Goal: Task Accomplishment & Management: Manage account settings

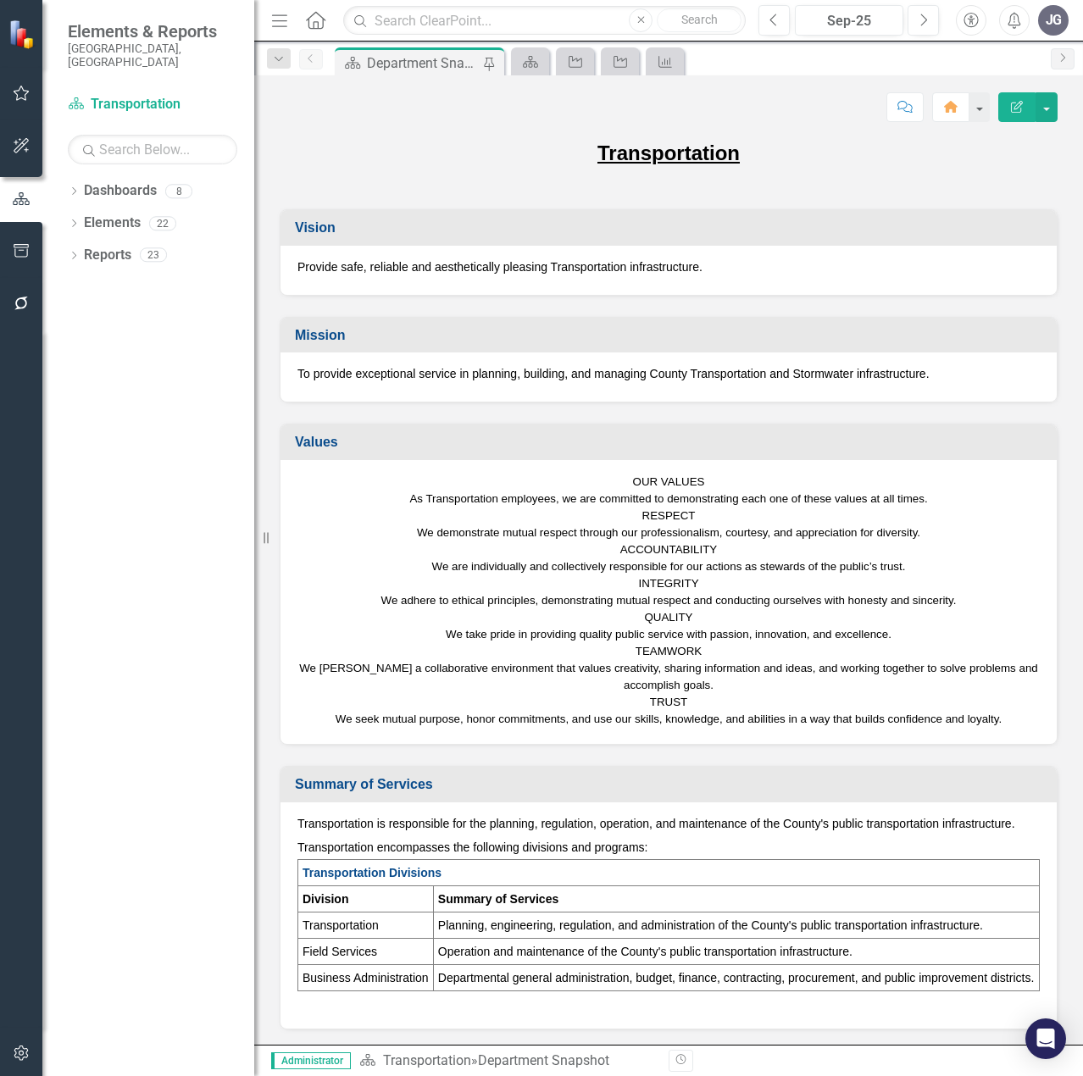
click at [813, 377] on p "To provide exceptional service in planning, building, and managing County Trans…" at bounding box center [668, 373] width 742 height 17
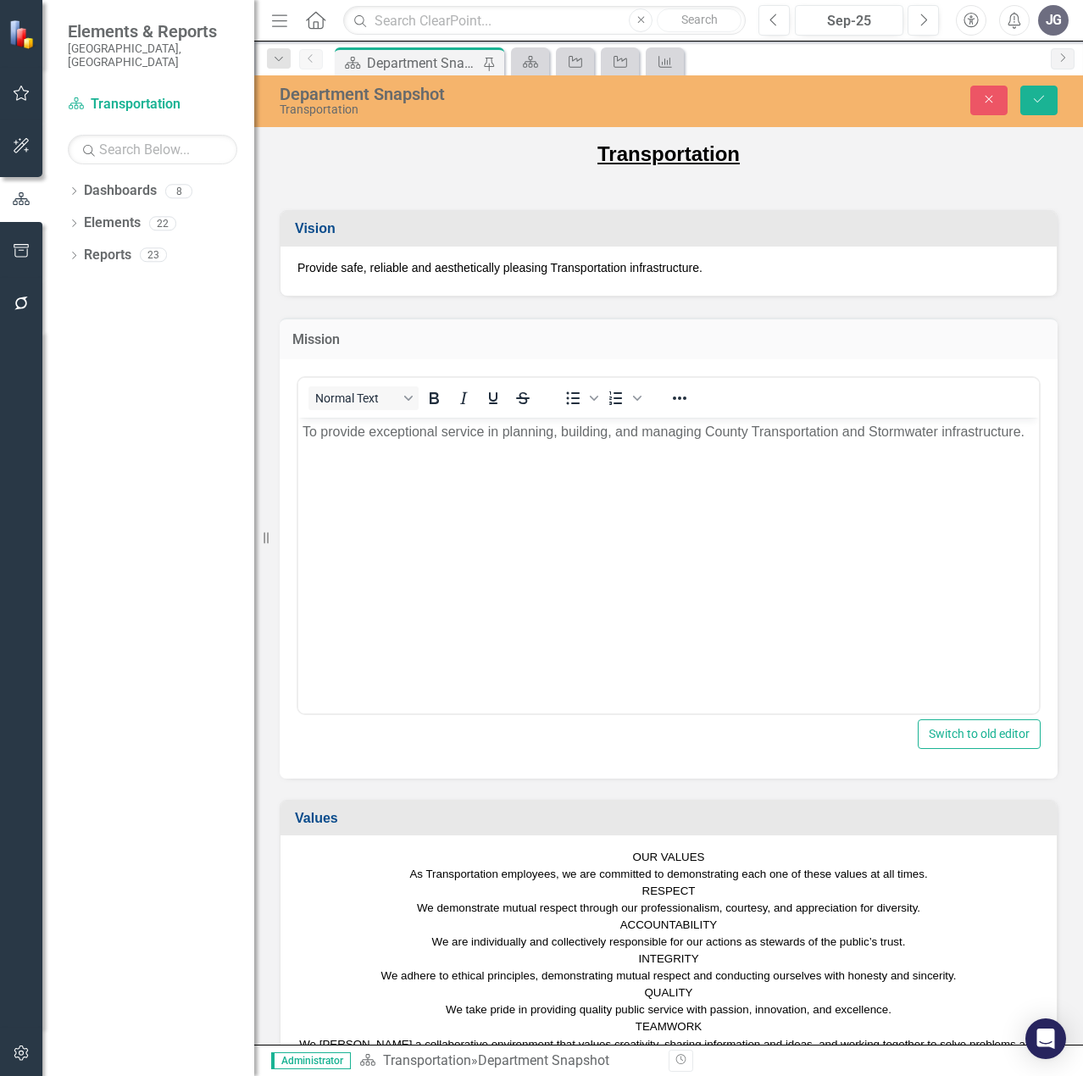
click at [907, 430] on p "To provide exceptional service in planning, building, and managing County Trans…" at bounding box center [668, 431] width 732 height 20
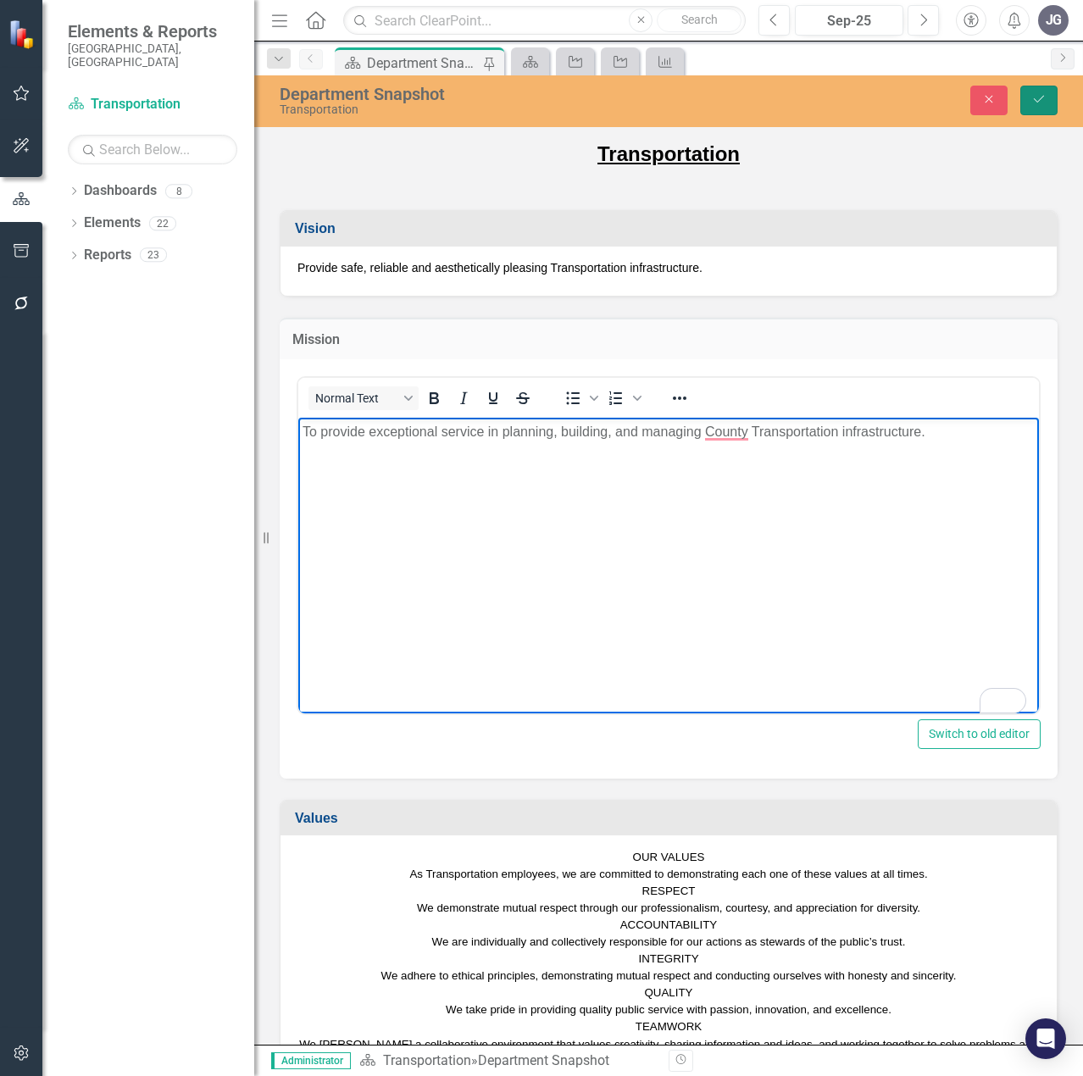
click at [1041, 97] on icon "Save" at bounding box center [1038, 99] width 15 height 12
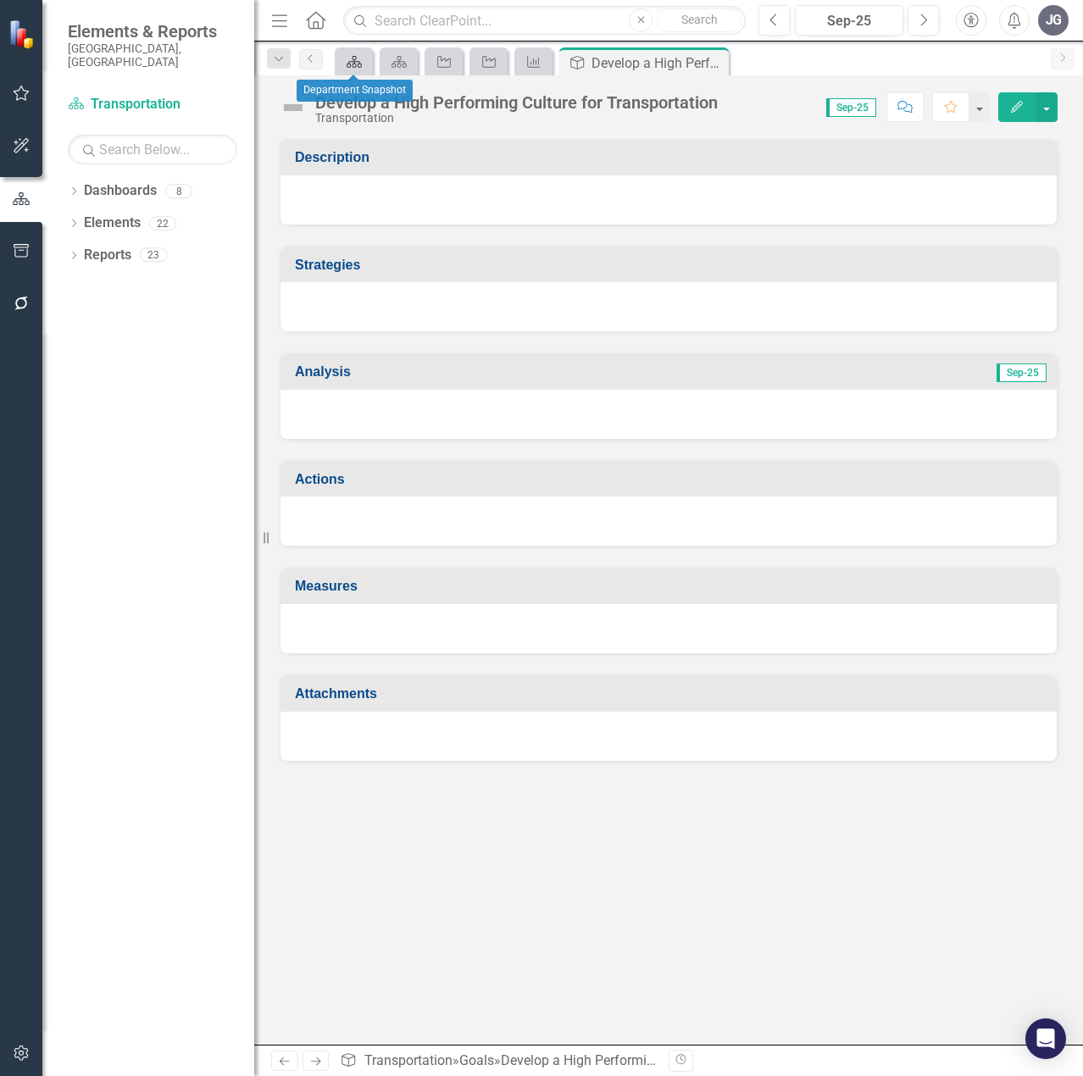
click at [358, 63] on icon "Dashboard" at bounding box center [354, 62] width 17 height 14
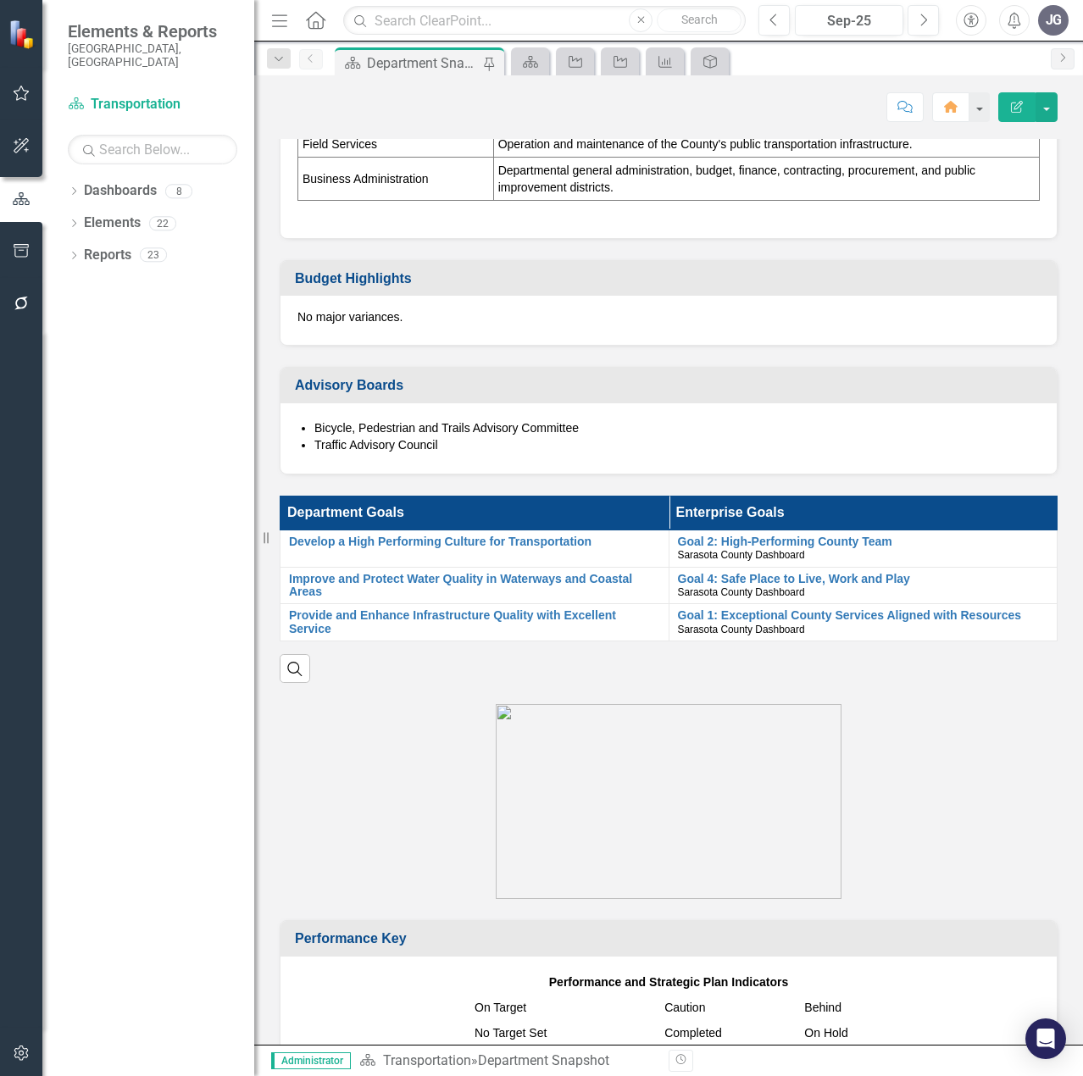
scroll to position [847, 0]
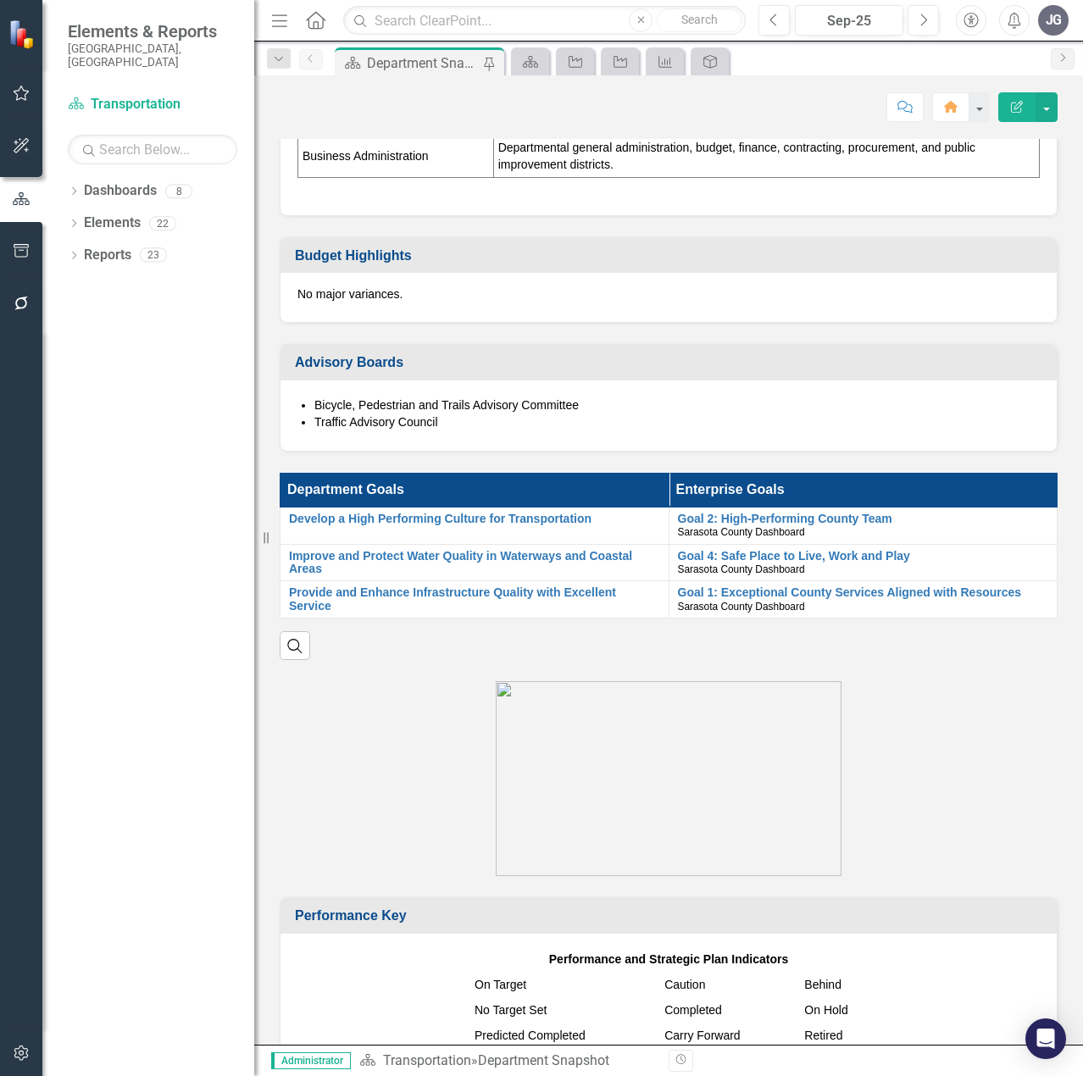
click at [1017, 115] on button "Edit Report" at bounding box center [1016, 107] width 37 height 30
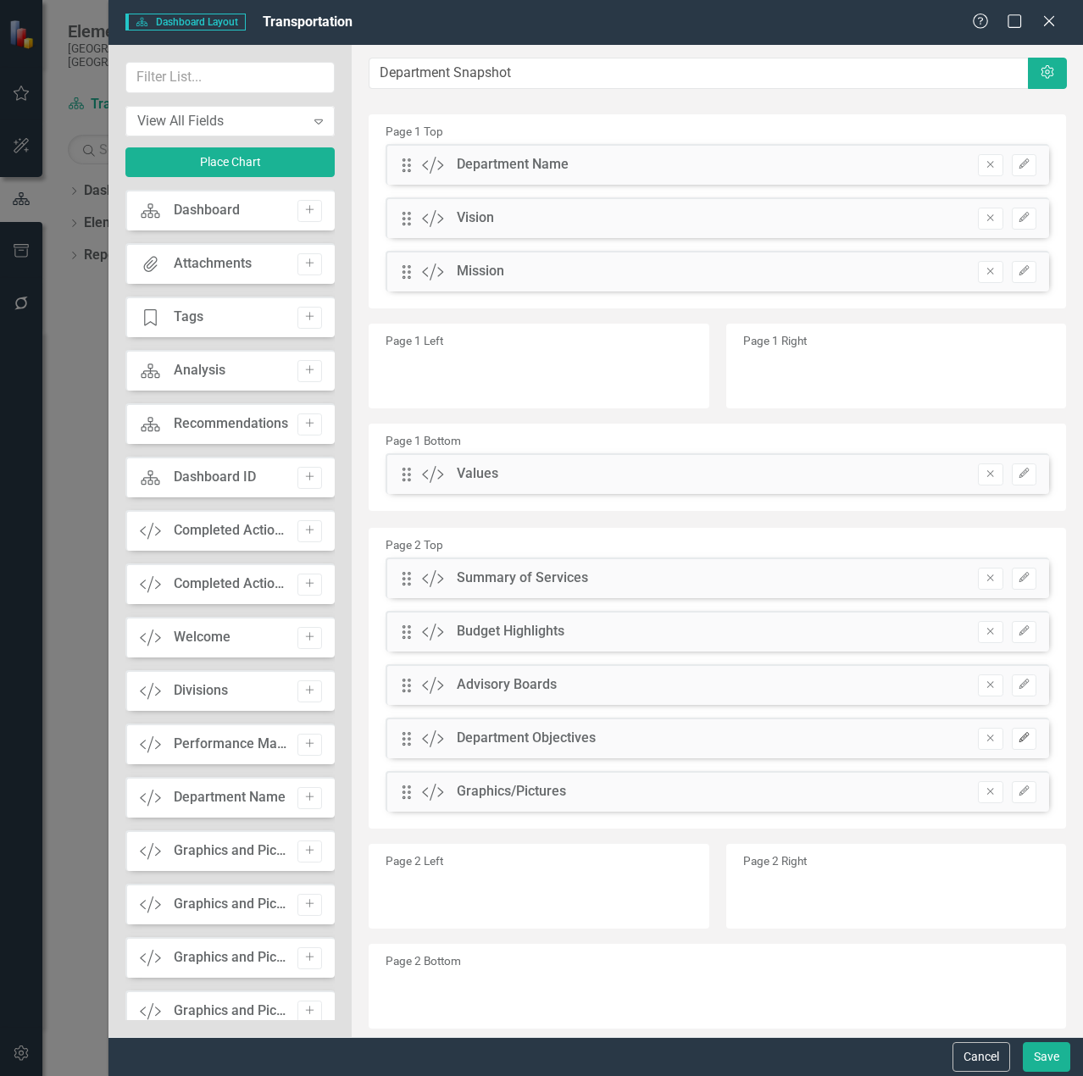
click at [1018, 739] on icon "button" at bounding box center [1023, 737] width 10 height 10
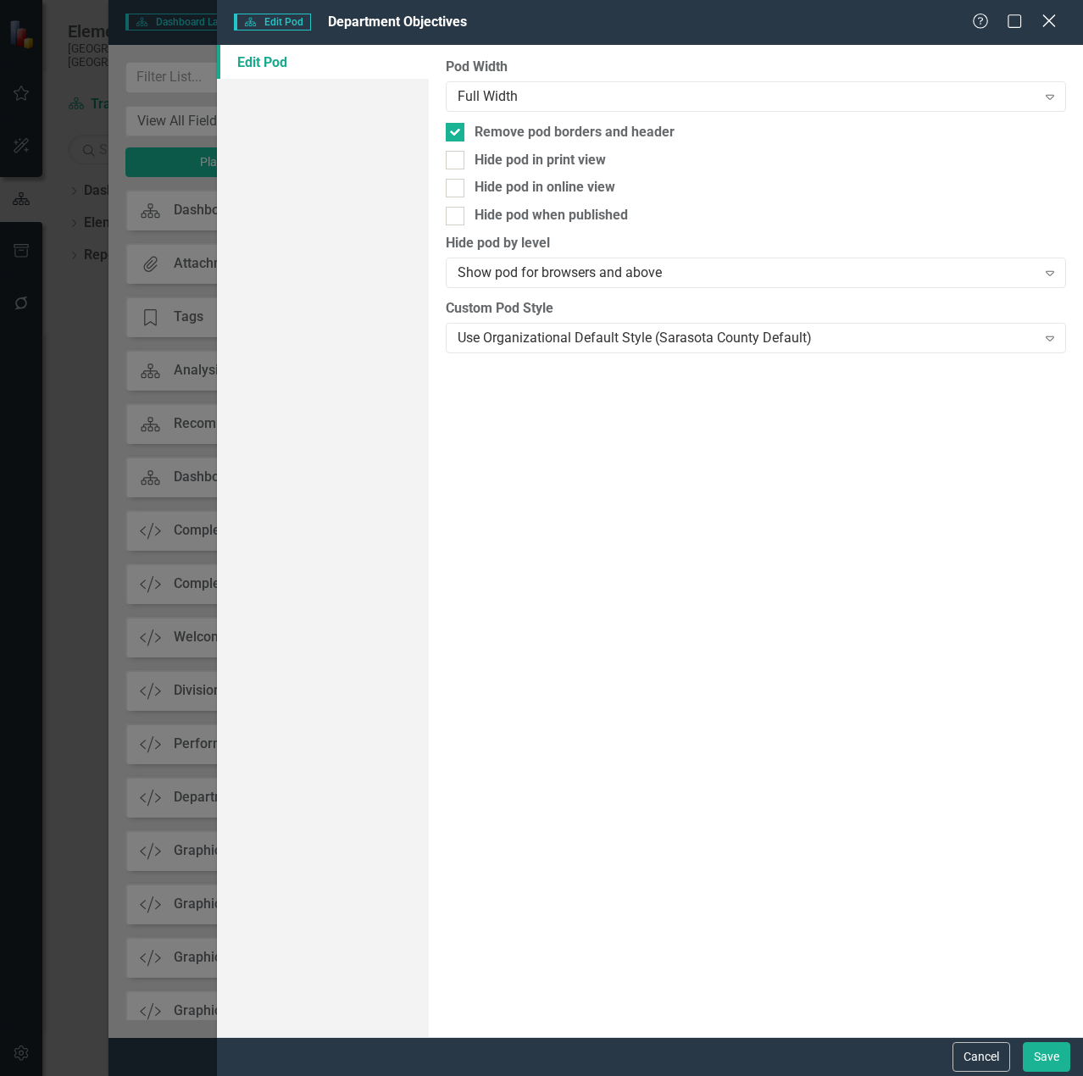
click at [1041, 25] on icon "Close" at bounding box center [1048, 21] width 21 height 16
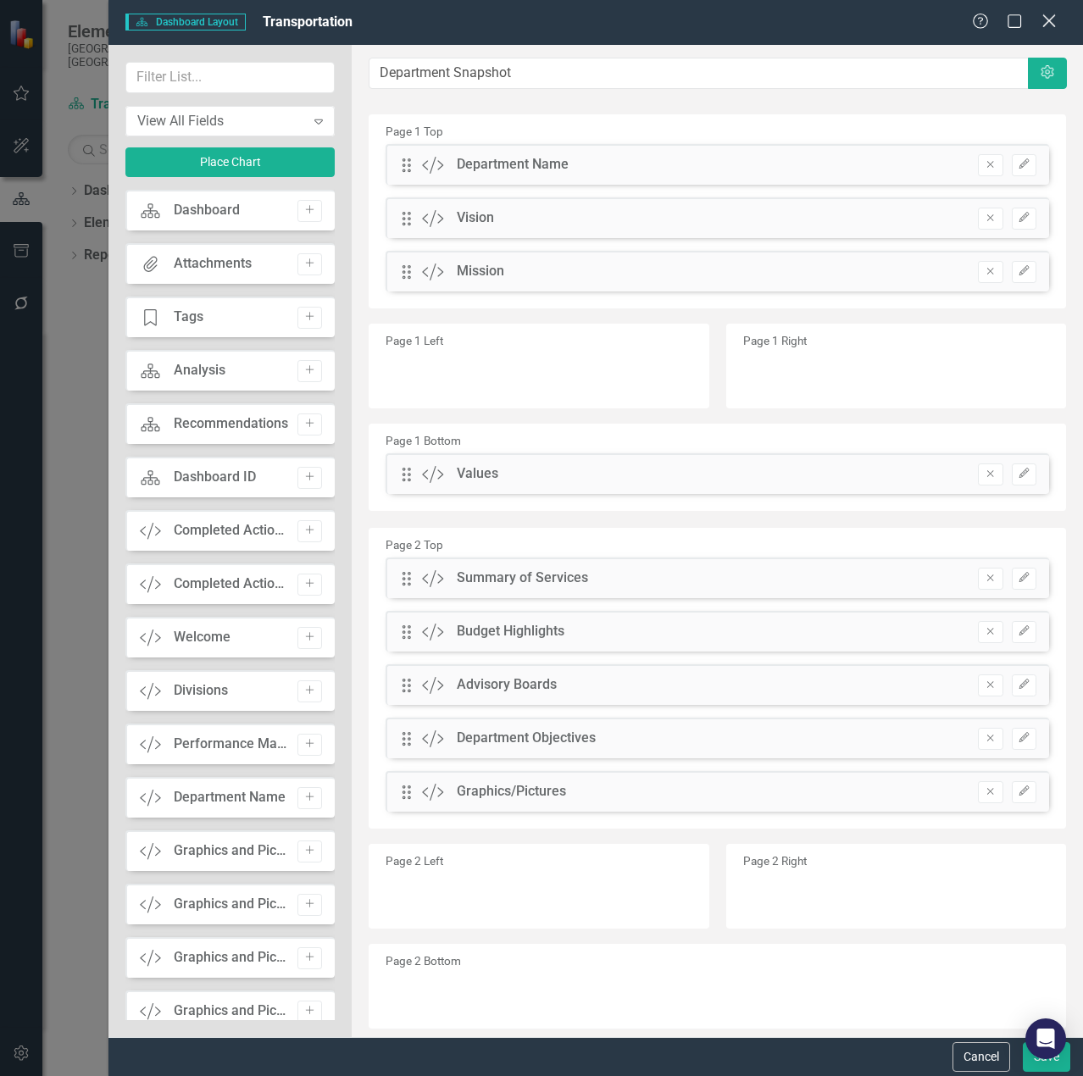
click at [1042, 22] on icon "Close" at bounding box center [1048, 21] width 21 height 16
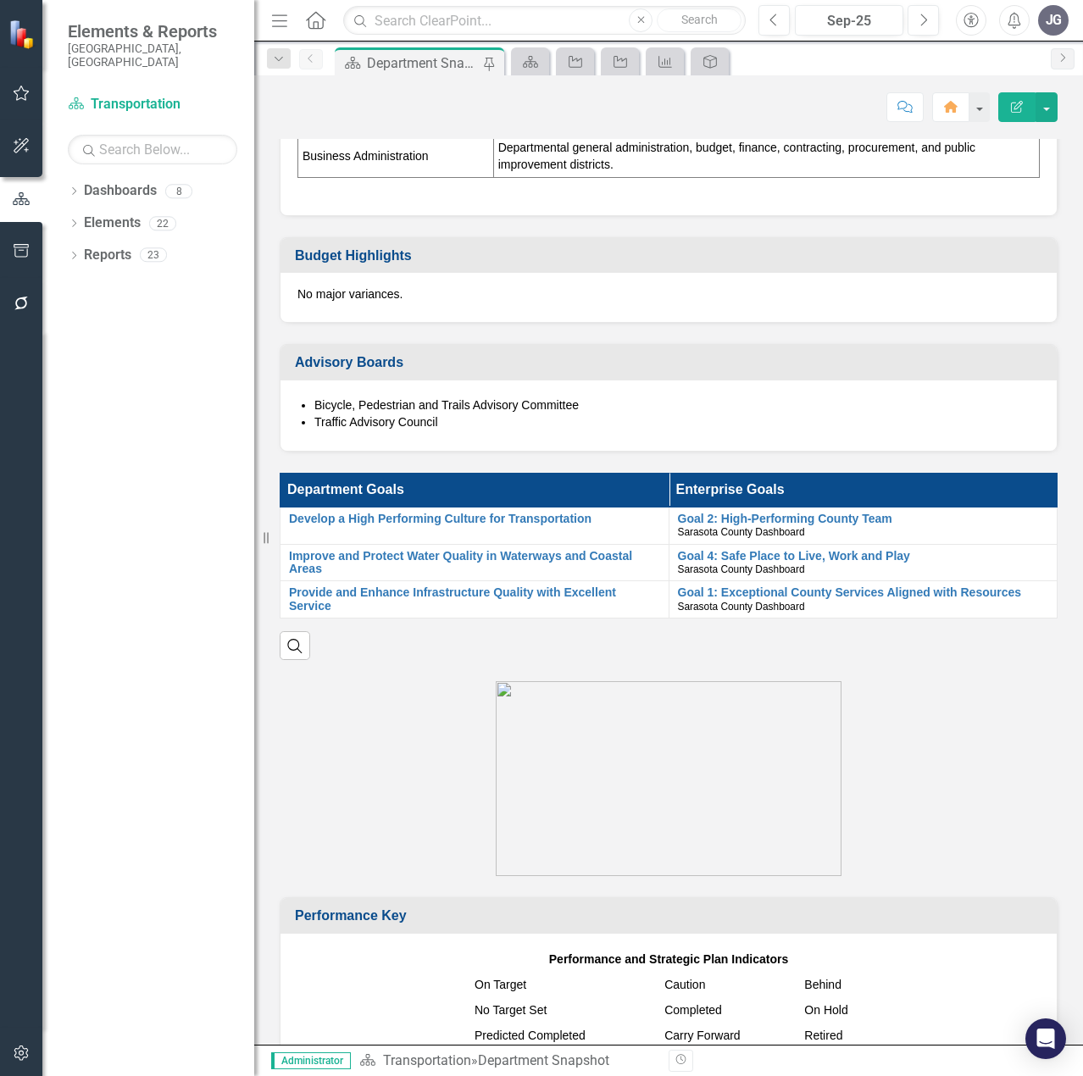
click at [483, 485] on th "Department Goals" at bounding box center [474, 491] width 389 height 34
click at [511, 424] on li "Traffic Advisory Council" at bounding box center [676, 421] width 725 height 17
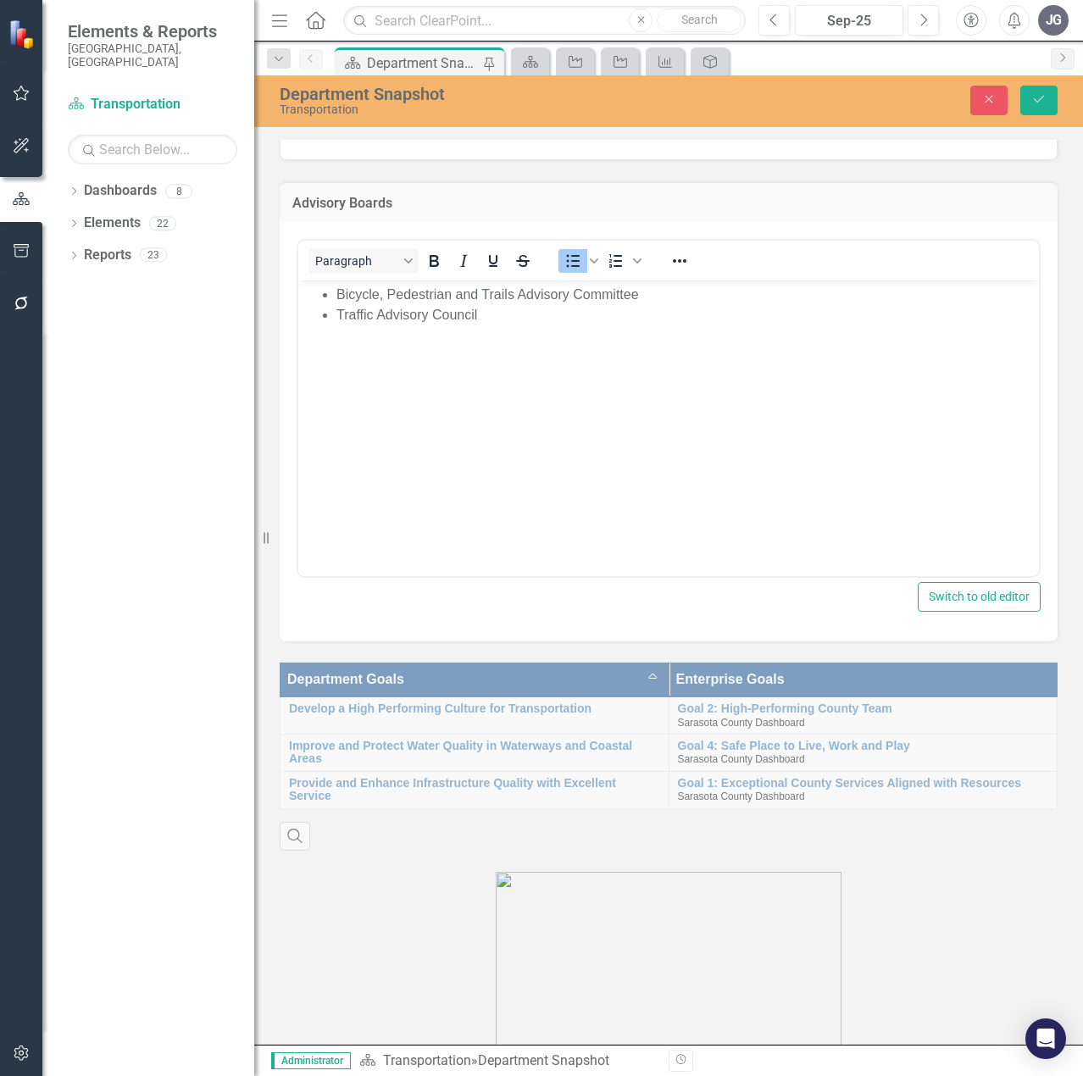
scroll to position [1017, 0]
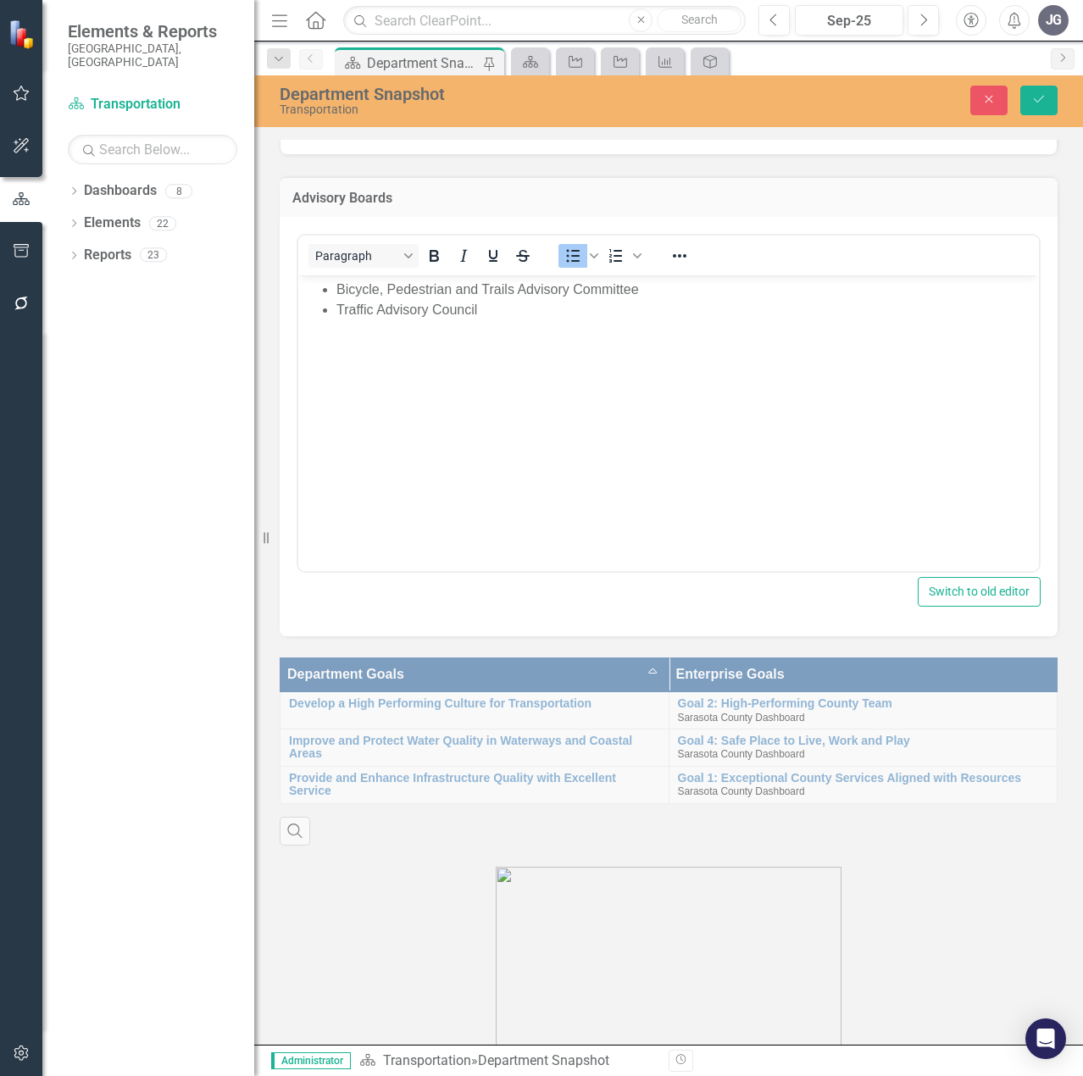
click at [519, 678] on div "Department Goals Sort Ascending Enterprise Goals Develop a High Performing Cult…" at bounding box center [668, 740] width 803 height 208
click at [988, 95] on icon "Close" at bounding box center [988, 99] width 15 height 12
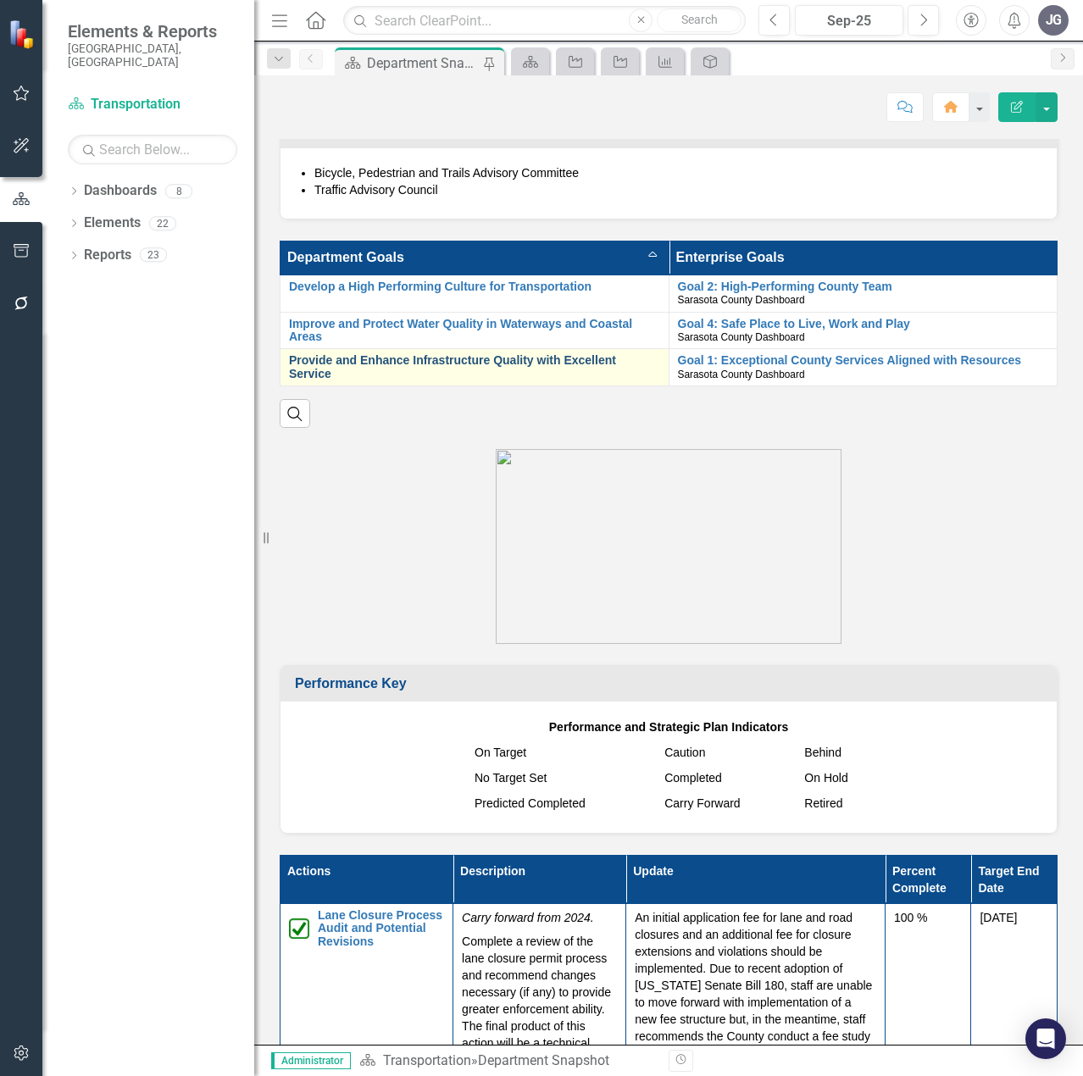
scroll to position [932, 0]
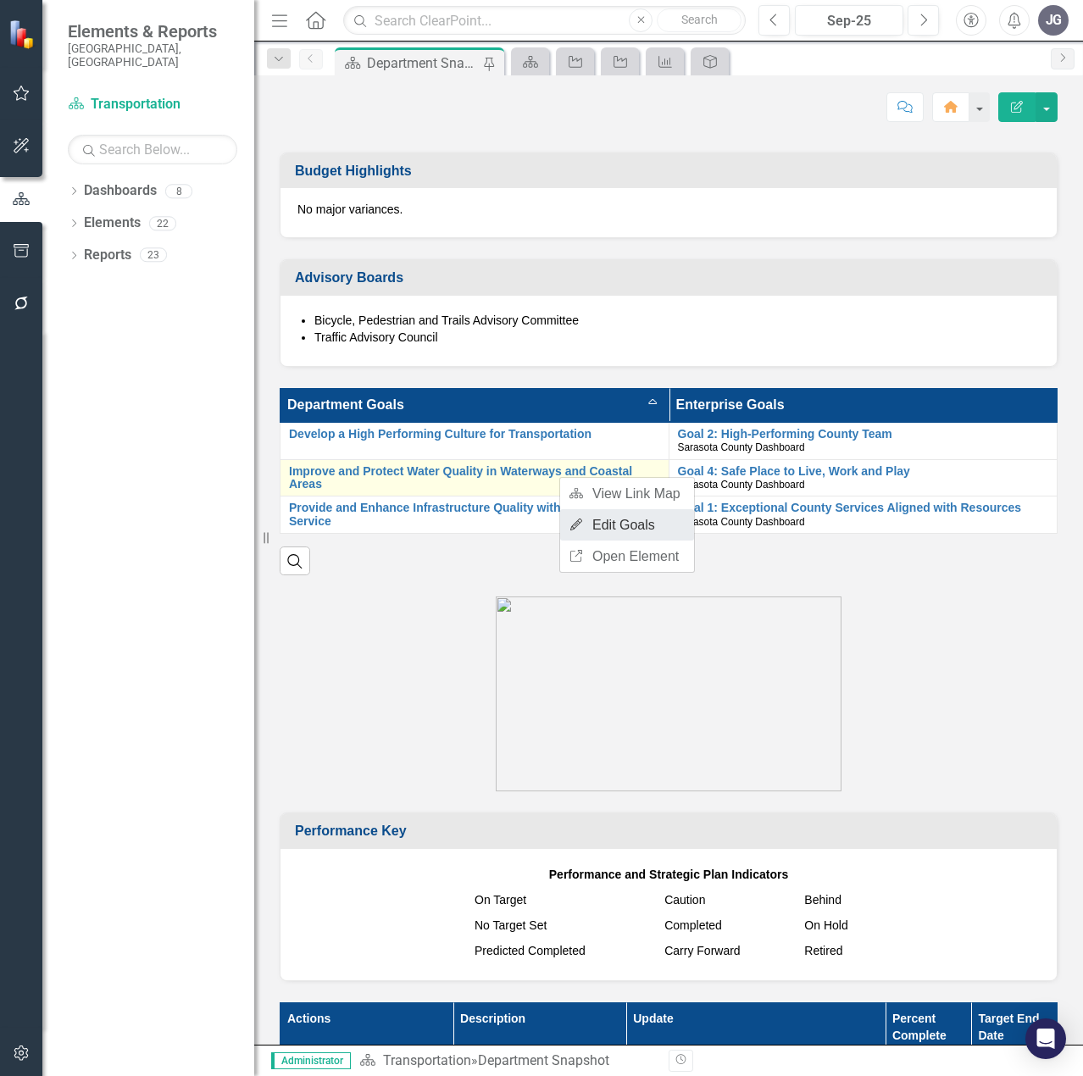
click at [607, 519] on link "Edit Edit Goals" at bounding box center [627, 524] width 134 height 31
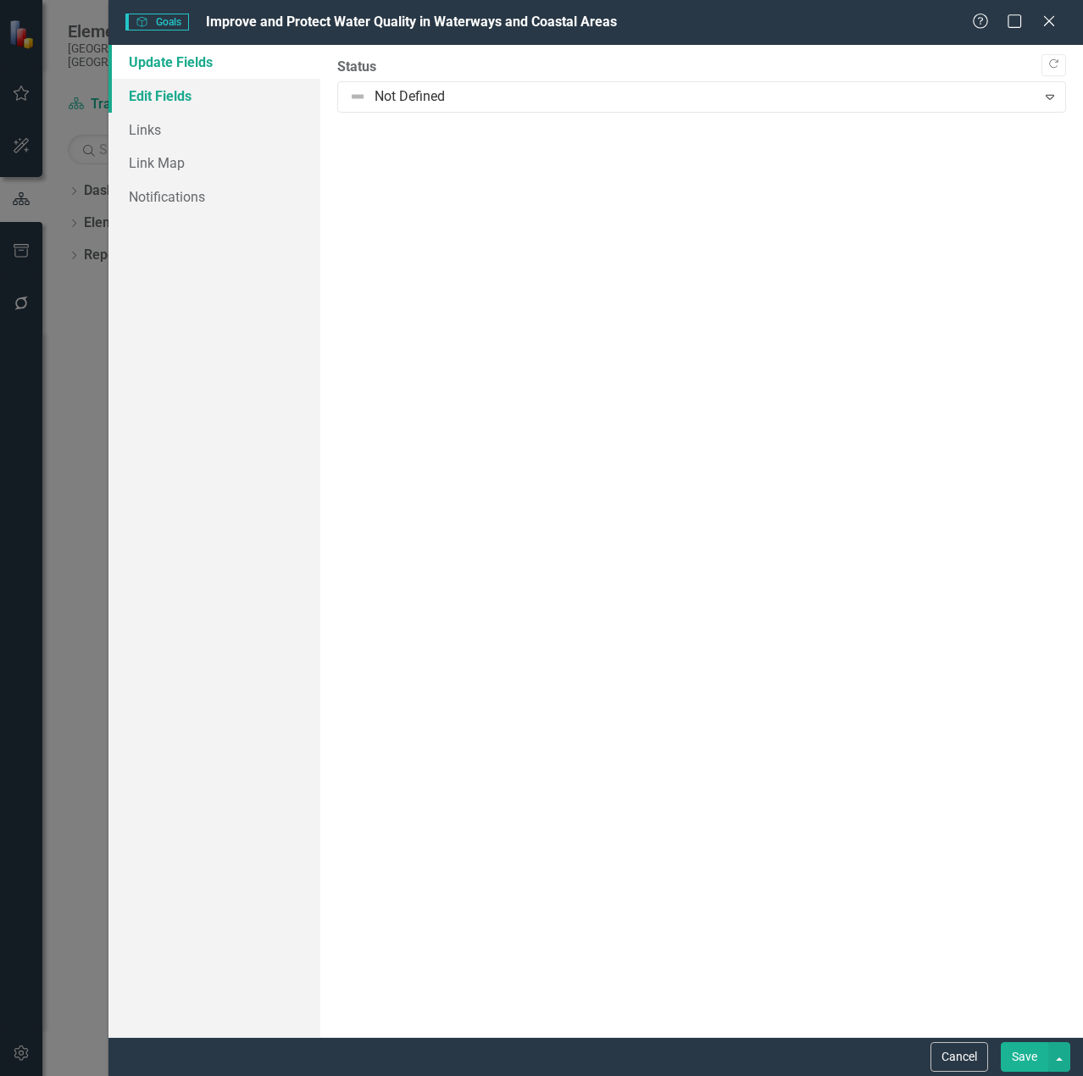
click at [228, 103] on link "Edit Fields" at bounding box center [214, 96] width 212 height 34
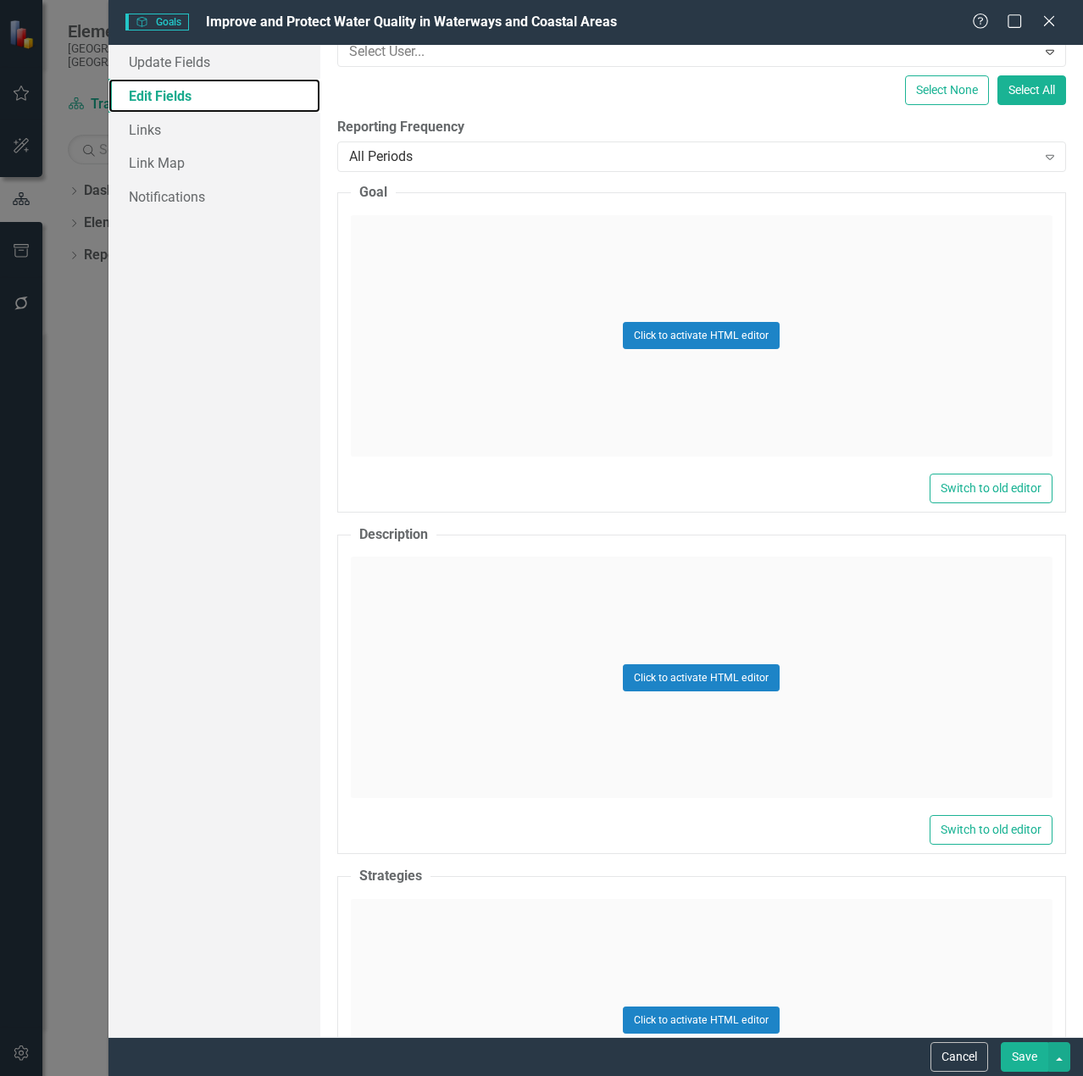
scroll to position [85, 0]
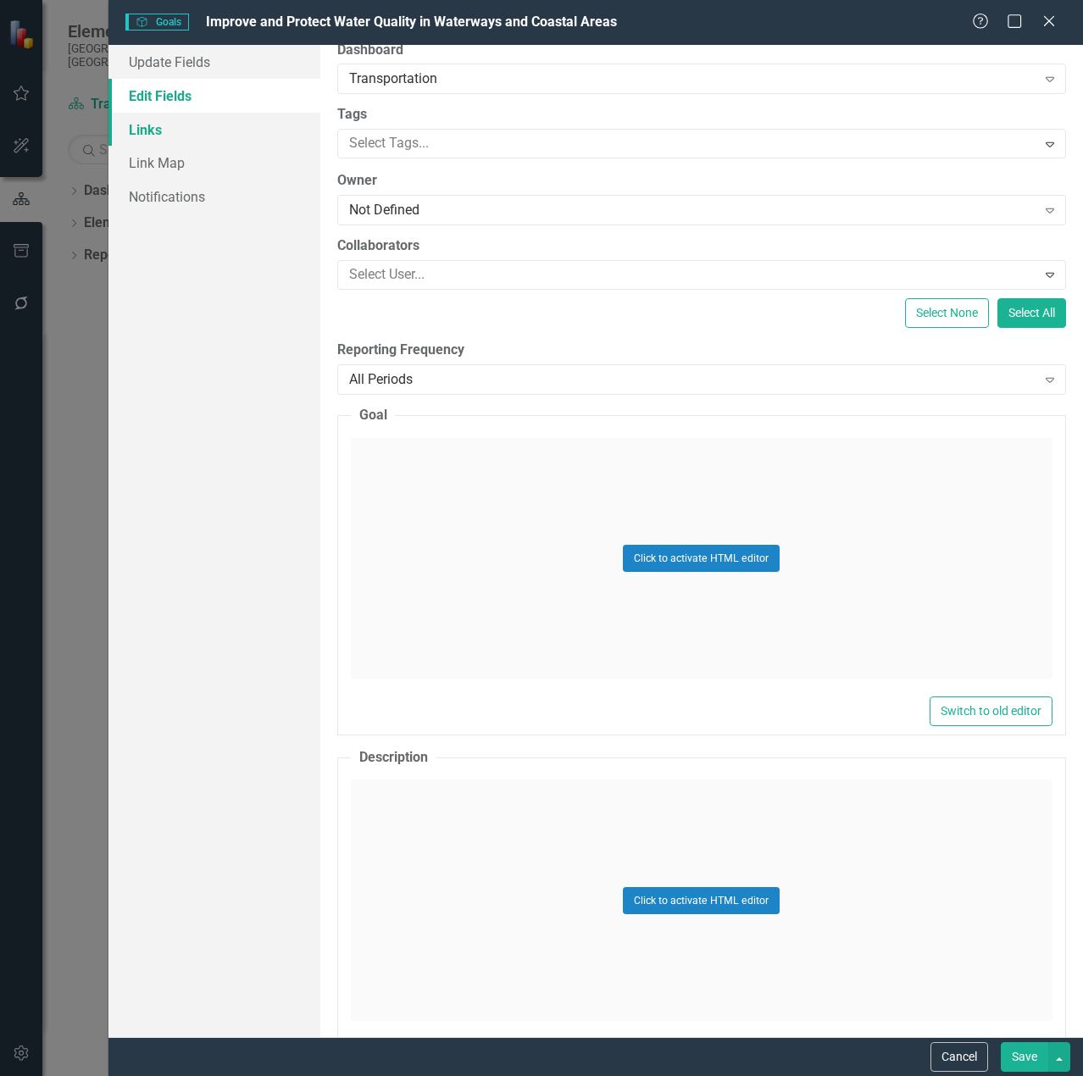
click at [206, 124] on link "Links" at bounding box center [214, 130] width 212 height 34
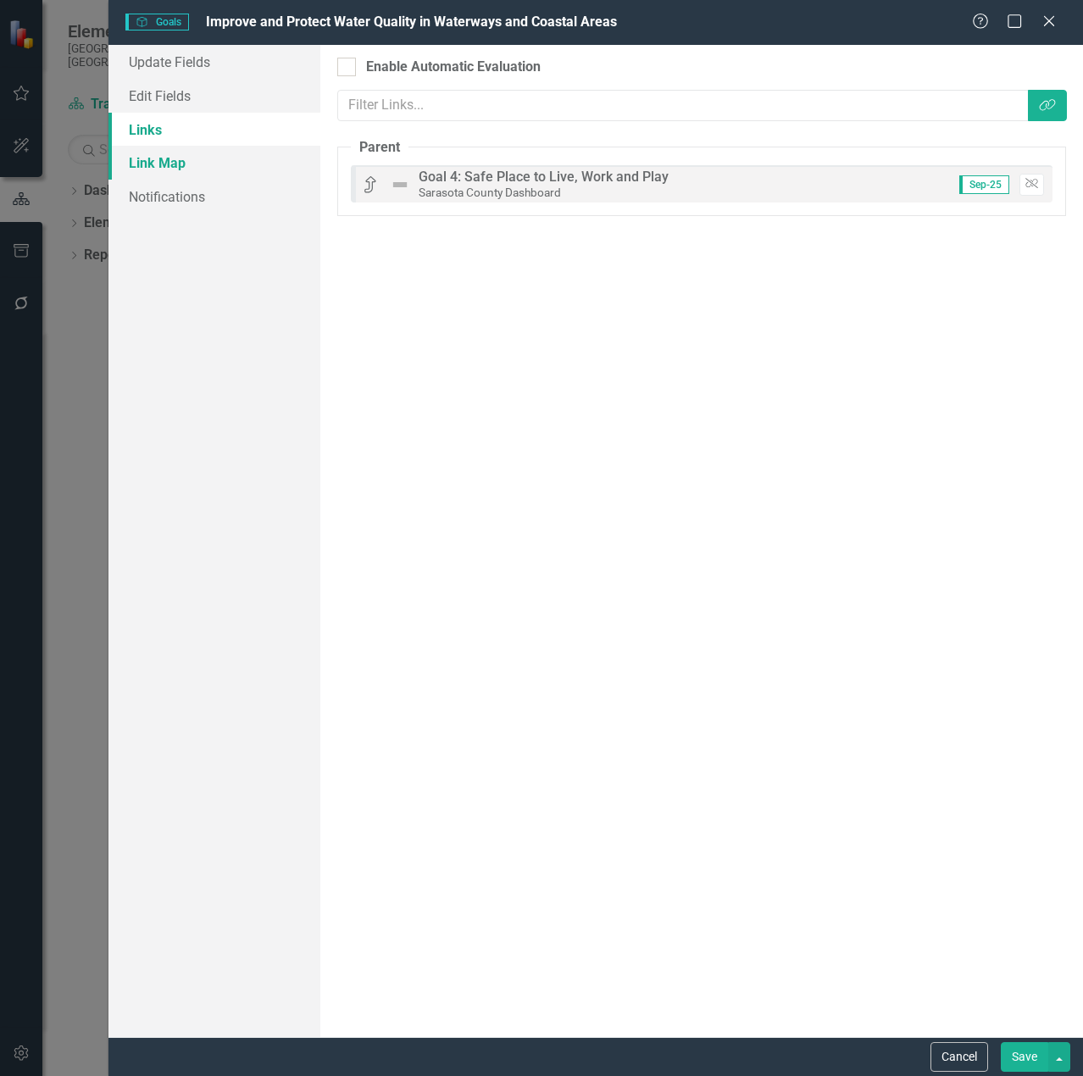
click at [197, 157] on link "Link Map" at bounding box center [214, 163] width 212 height 34
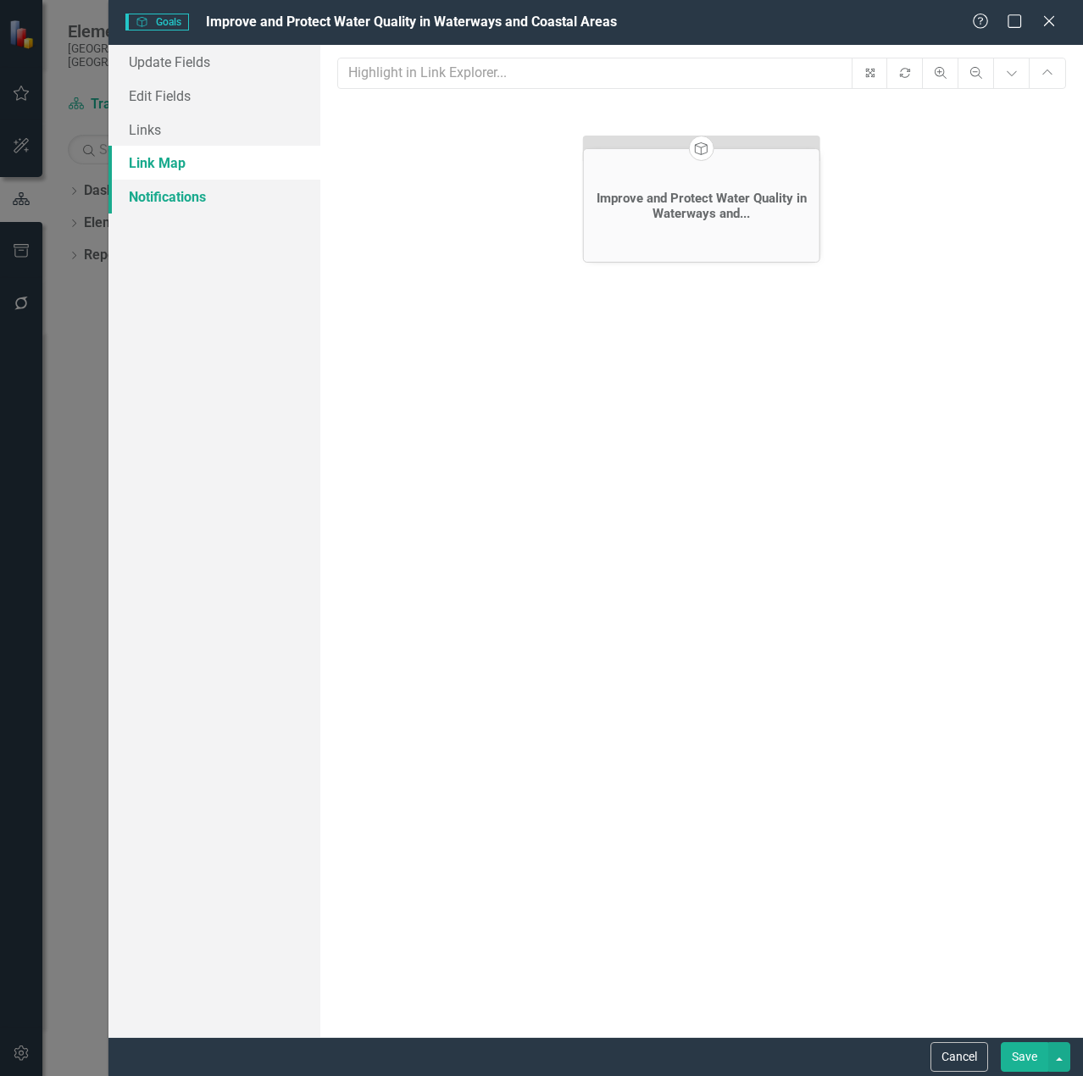
click at [191, 198] on link "Notifications" at bounding box center [214, 197] width 212 height 34
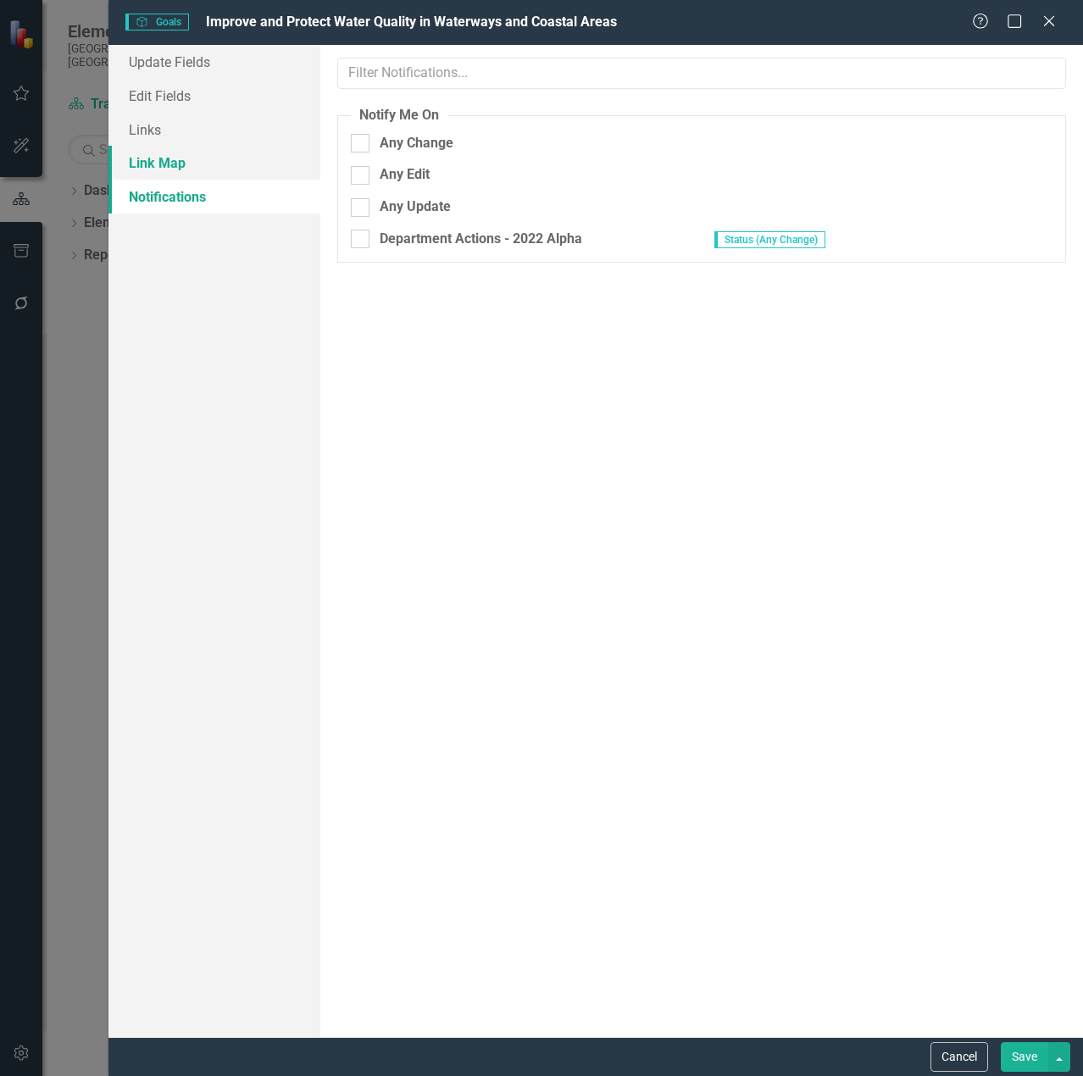
click at [208, 156] on link "Link Map" at bounding box center [214, 163] width 212 height 34
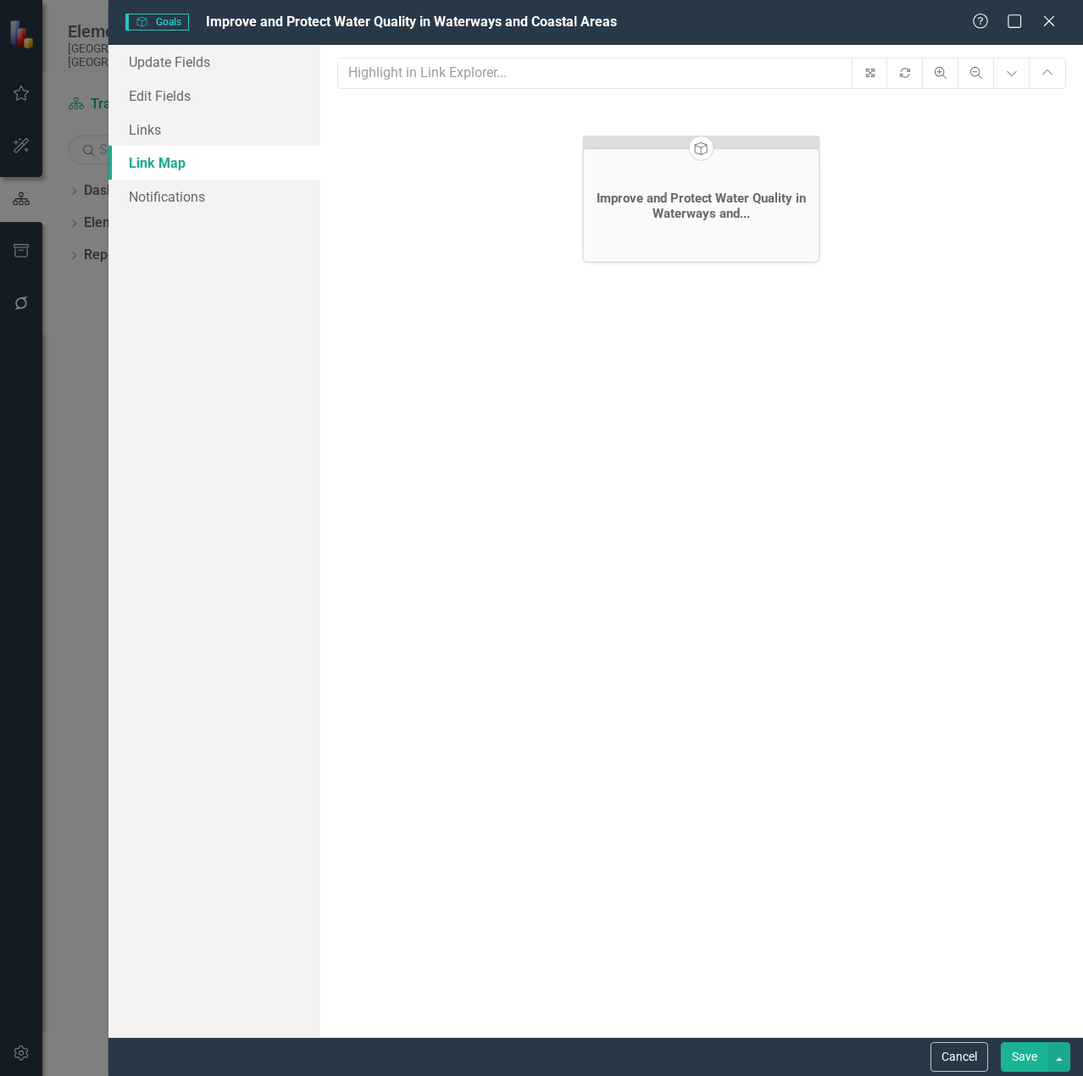
click at [715, 202] on div "Improve and Protect Water Quality in Waterways and..." at bounding box center [700, 206] width 227 height 30
click at [1049, 26] on icon "Close" at bounding box center [1048, 21] width 17 height 14
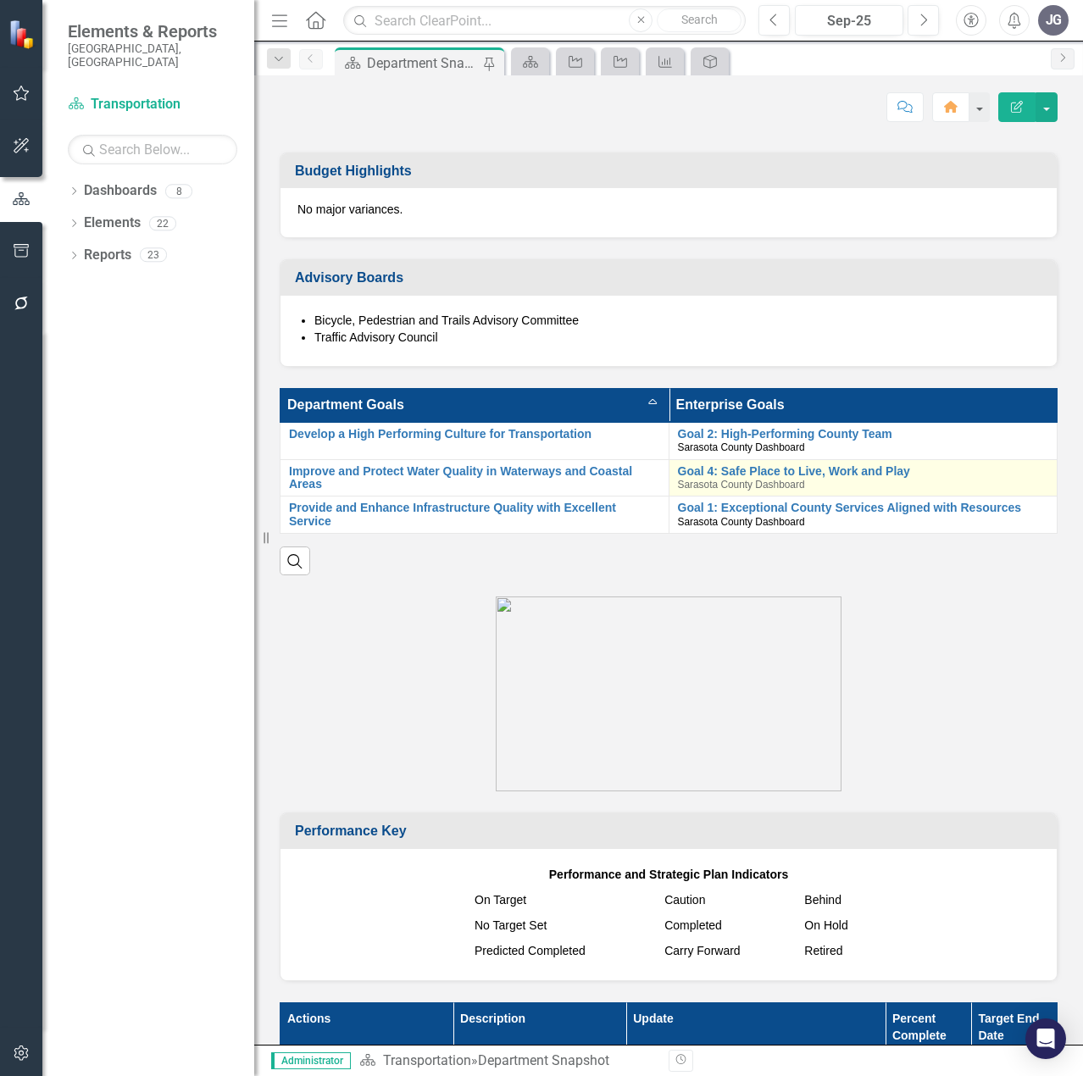
click at [1028, 480] on div "Goal 4: Safe Place to Live, Work and Play Sarasota County Dashboard" at bounding box center [863, 478] width 371 height 26
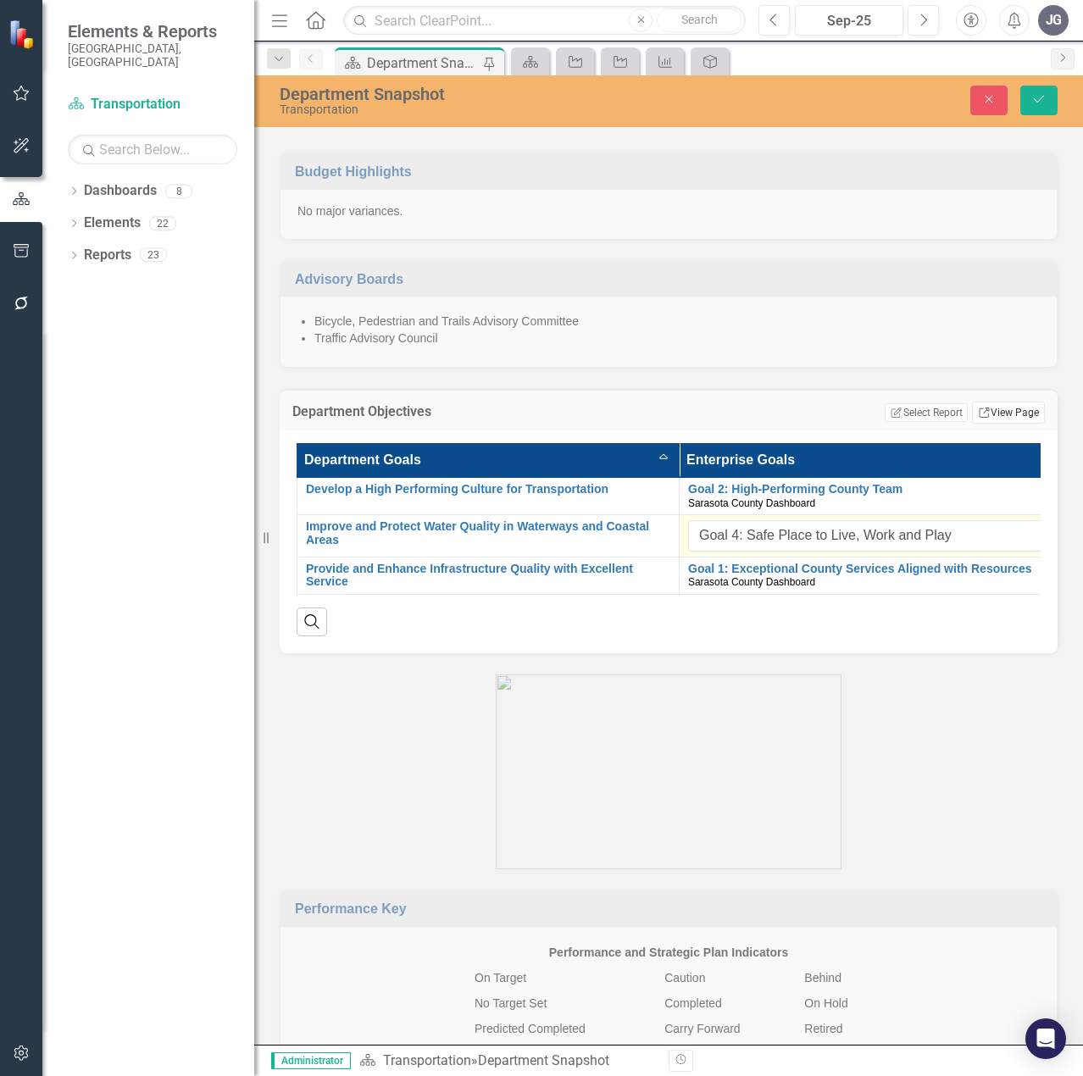
click at [988, 413] on link "Link View Page" at bounding box center [1008, 413] width 73 height 22
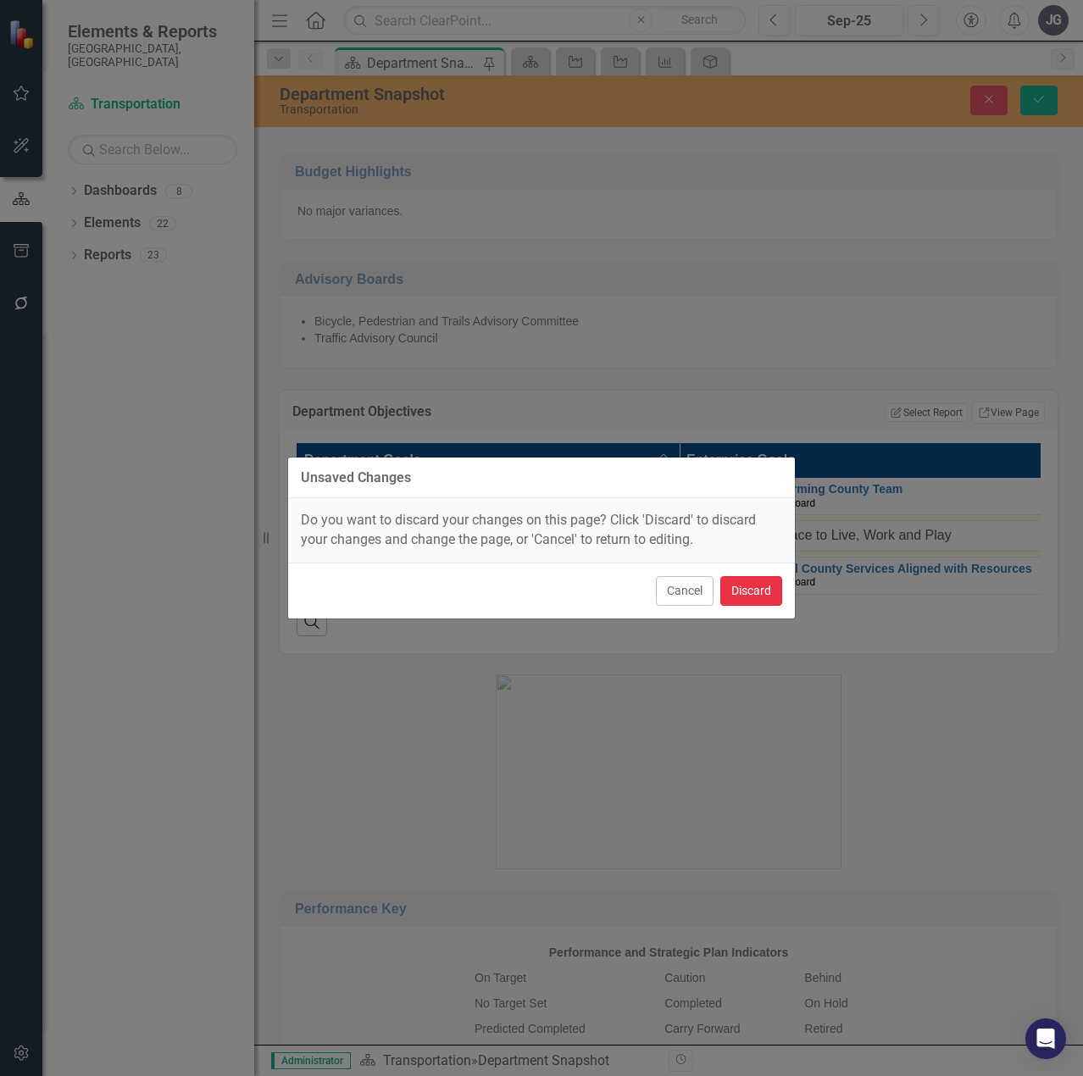
click at [759, 590] on button "Discard" at bounding box center [751, 591] width 62 height 30
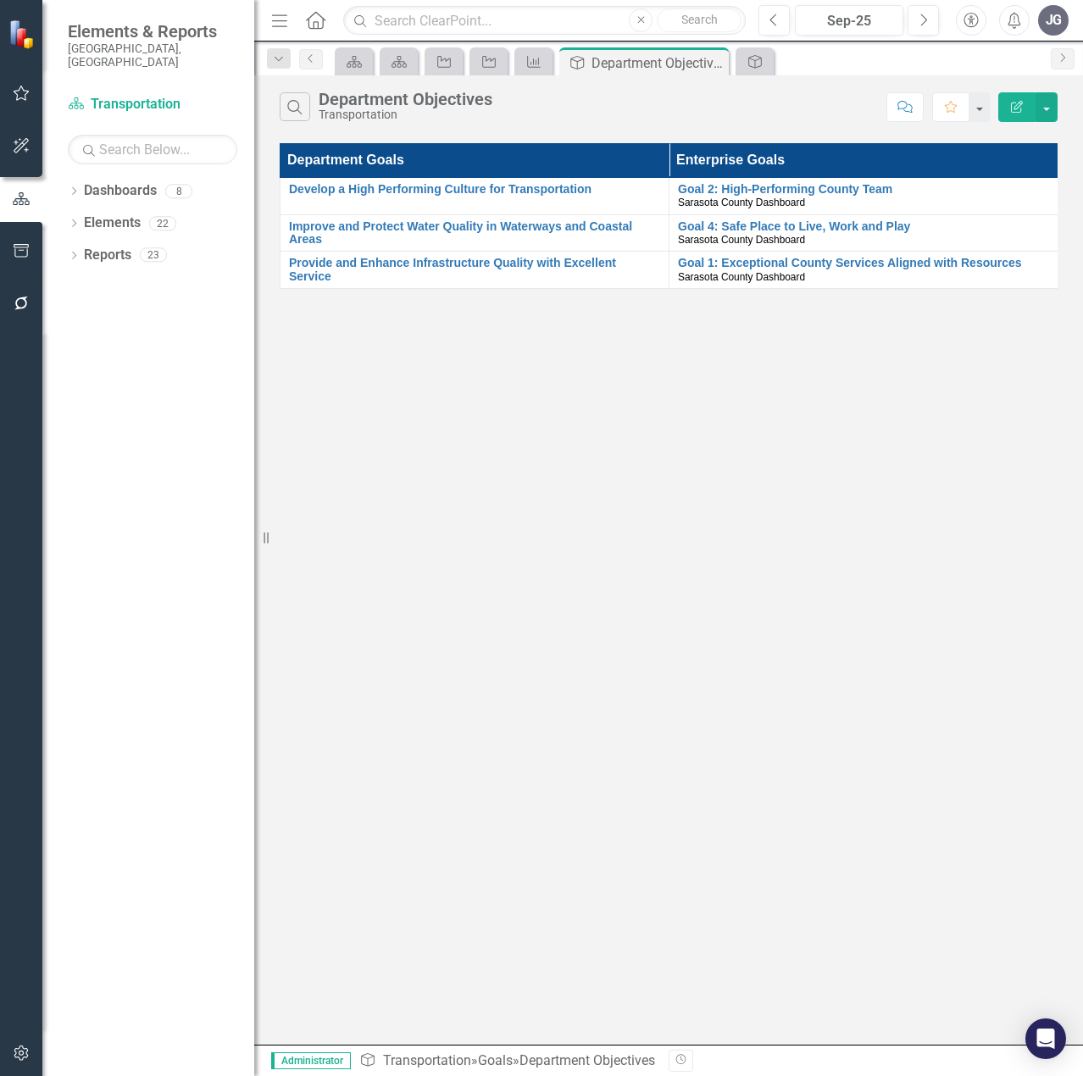
click at [1015, 106] on icon "button" at bounding box center [1017, 107] width 12 height 12
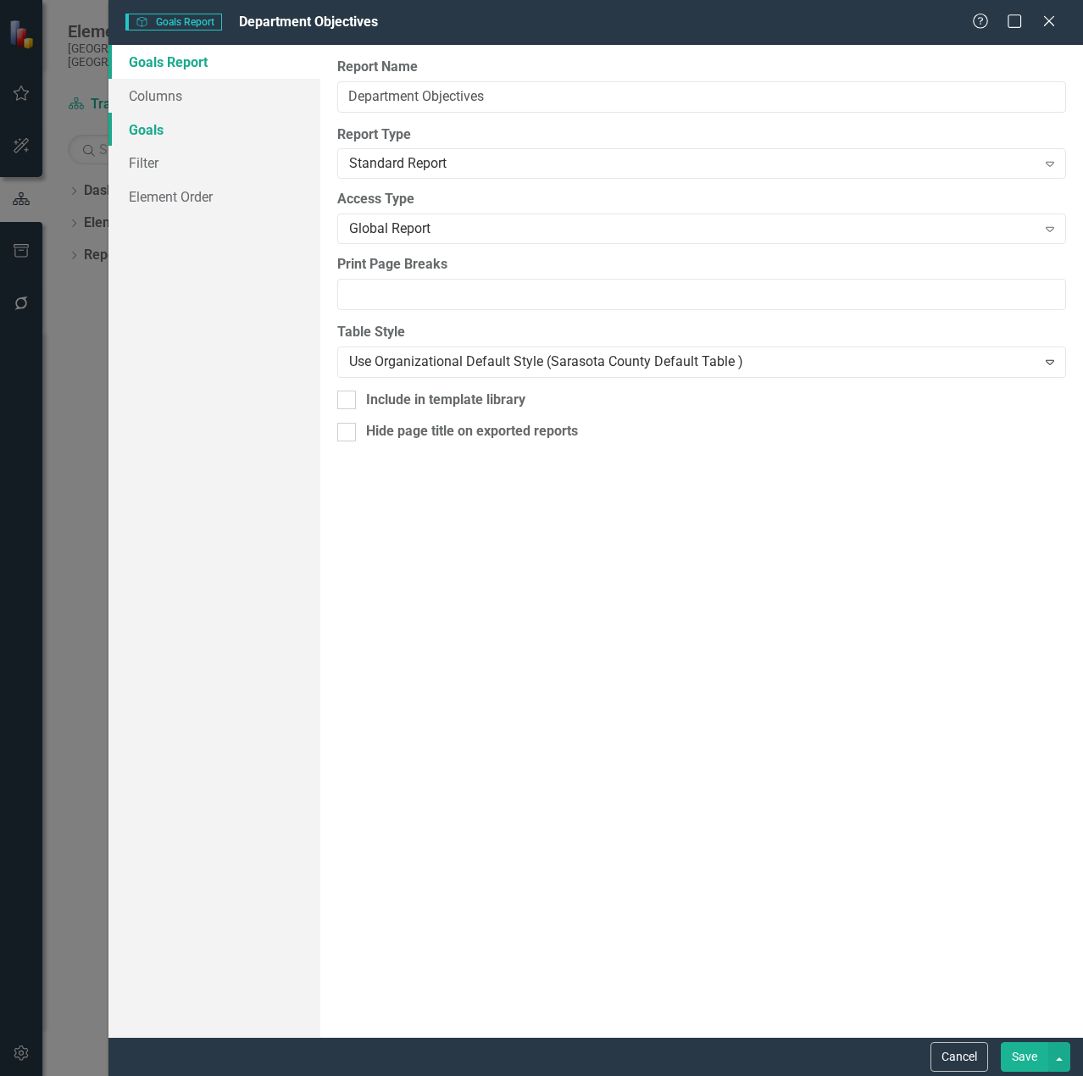
click at [170, 128] on link "Goals" at bounding box center [214, 130] width 212 height 34
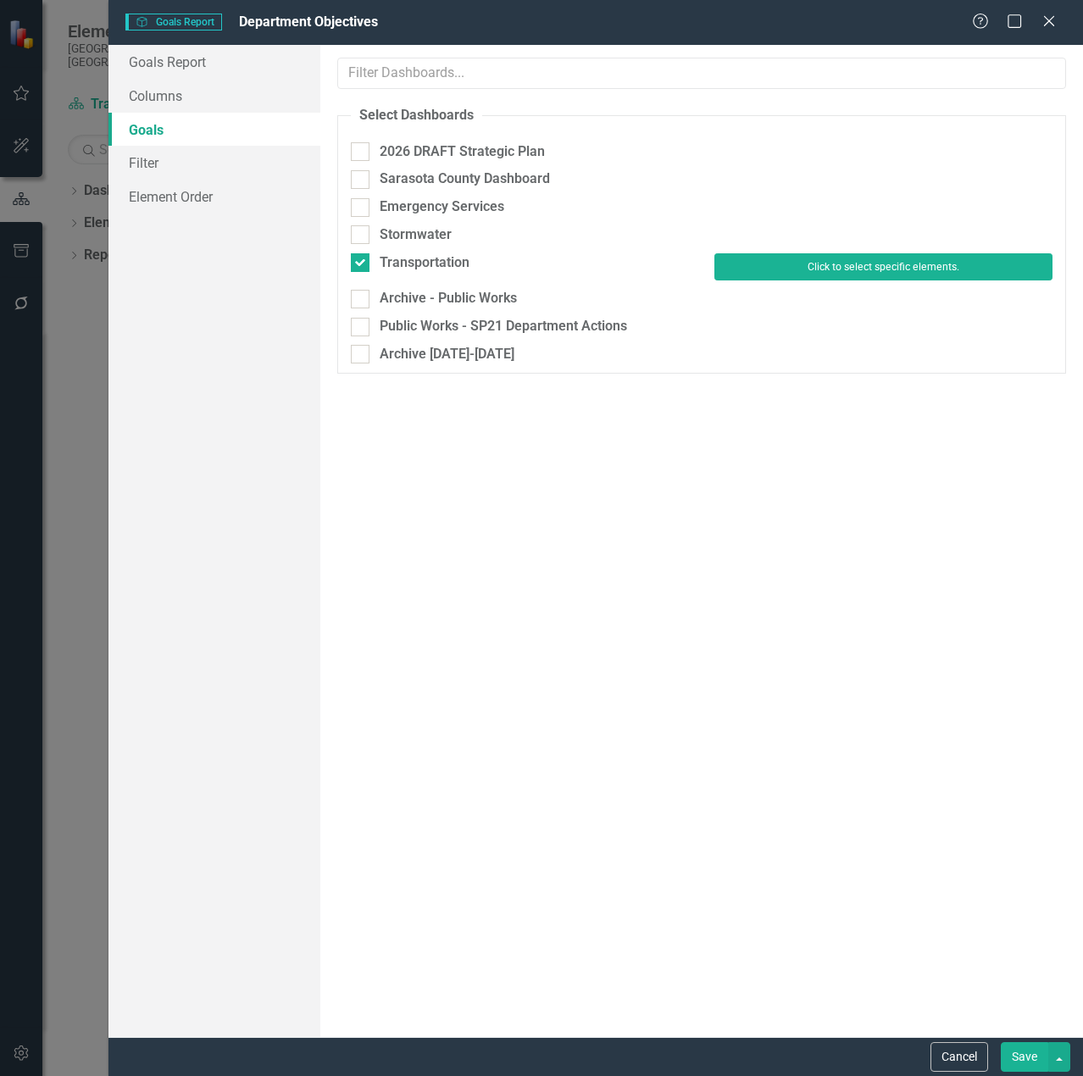
click at [915, 266] on button "Click to select specific elements." at bounding box center [883, 266] width 338 height 27
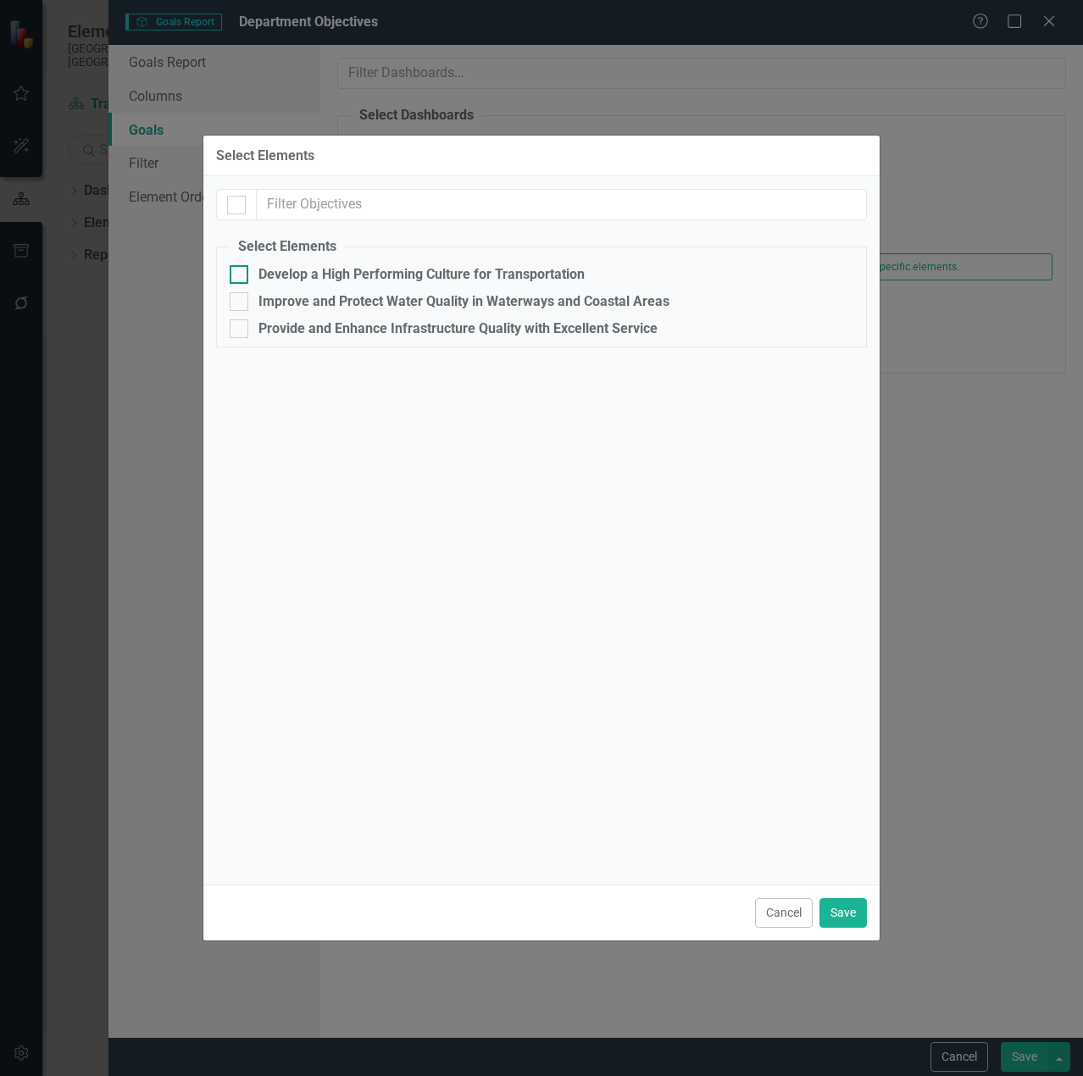
click at [241, 275] on div at bounding box center [239, 274] width 19 height 19
click at [241, 275] on input "Develop a High Performing Culture for Transportation" at bounding box center [235, 270] width 11 height 11
checkbox input "true"
click at [236, 337] on div at bounding box center [239, 328] width 19 height 19
click at [236, 330] on input "Provide and Enhance Infrastructure Quality with Excellent Service" at bounding box center [235, 324] width 11 height 11
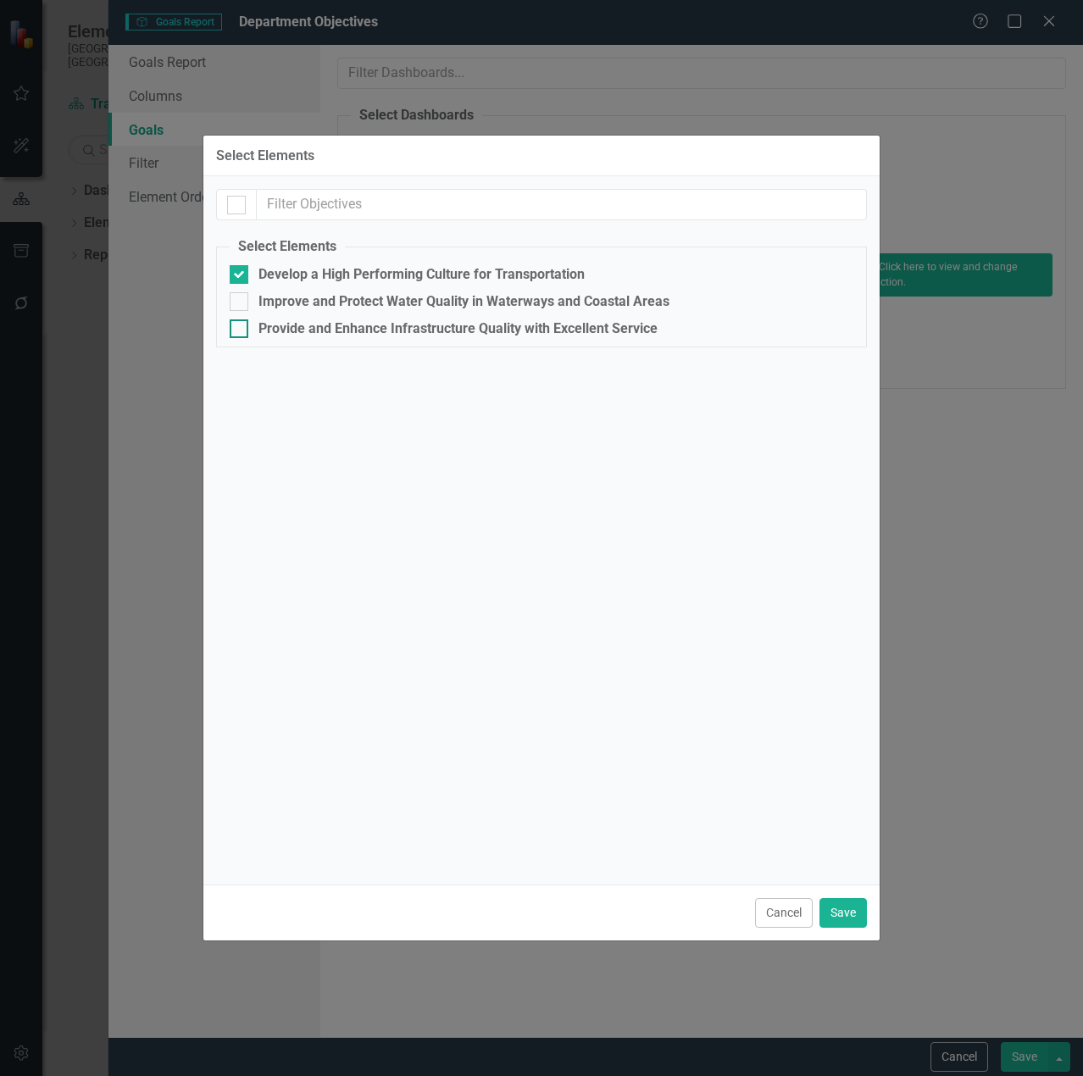
checkbox input "true"
click at [843, 914] on button "Save" at bounding box center [842, 913] width 47 height 30
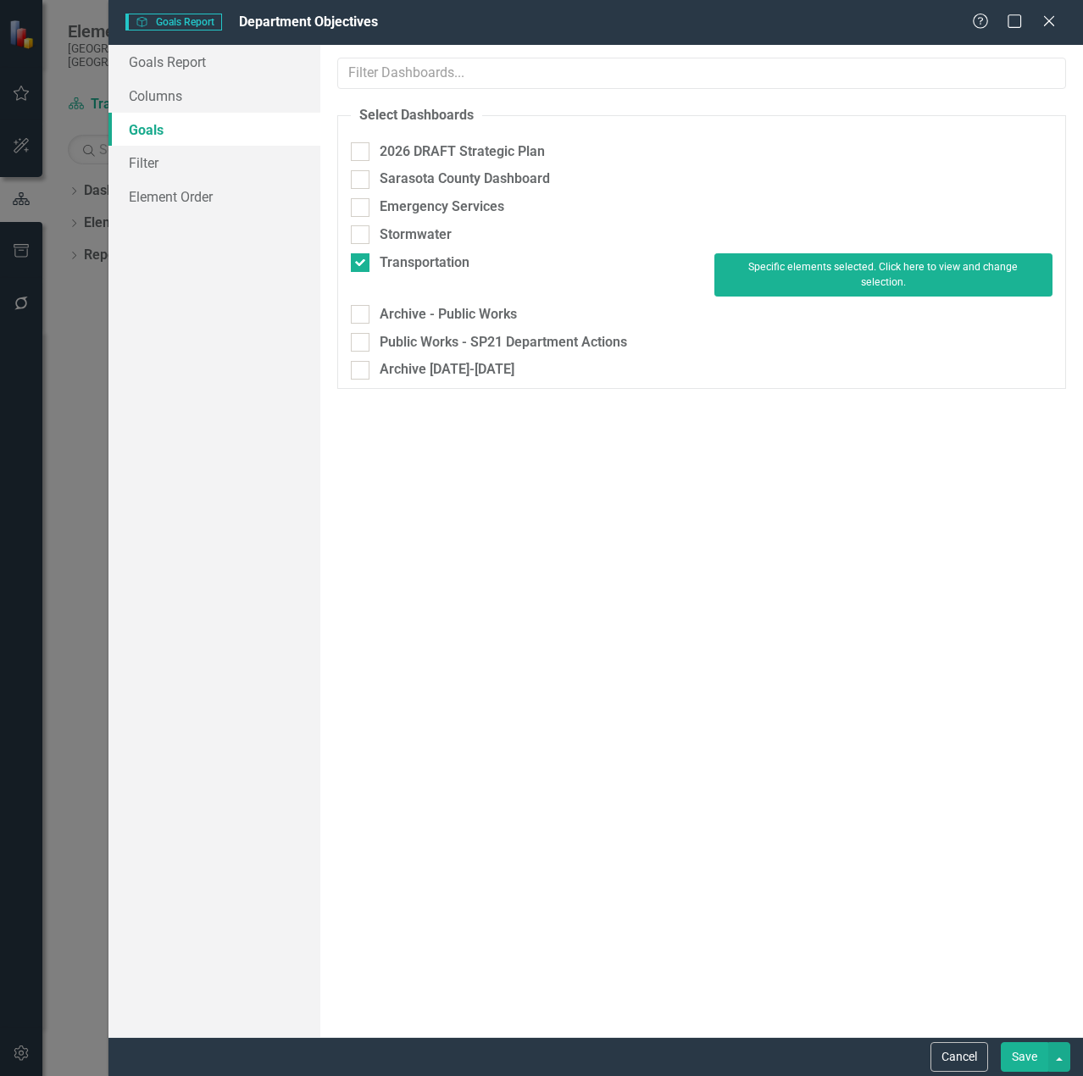
click at [1030, 1056] on button "Save" at bounding box center [1024, 1057] width 47 height 30
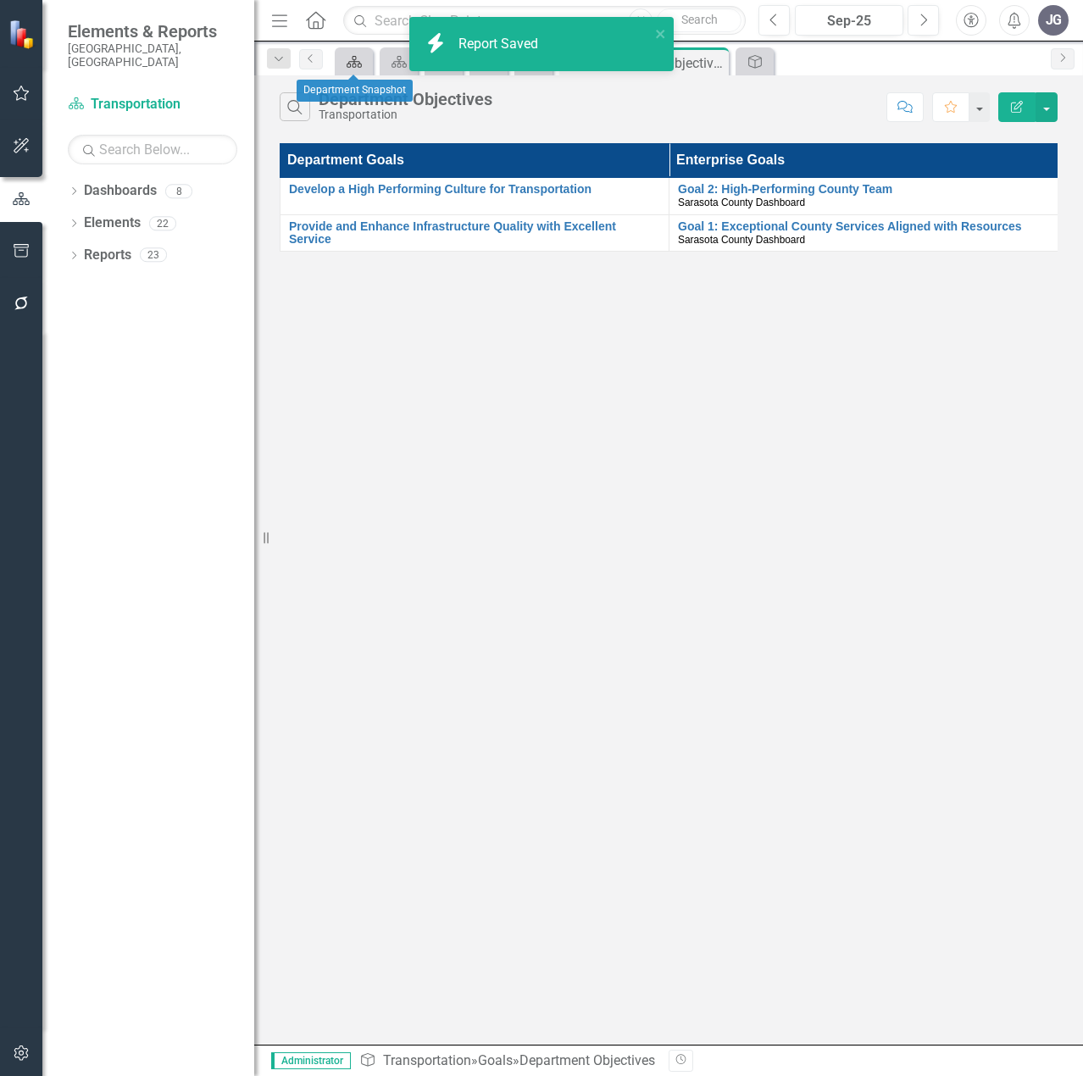
click at [368, 64] on link "Dashboard" at bounding box center [354, 61] width 30 height 21
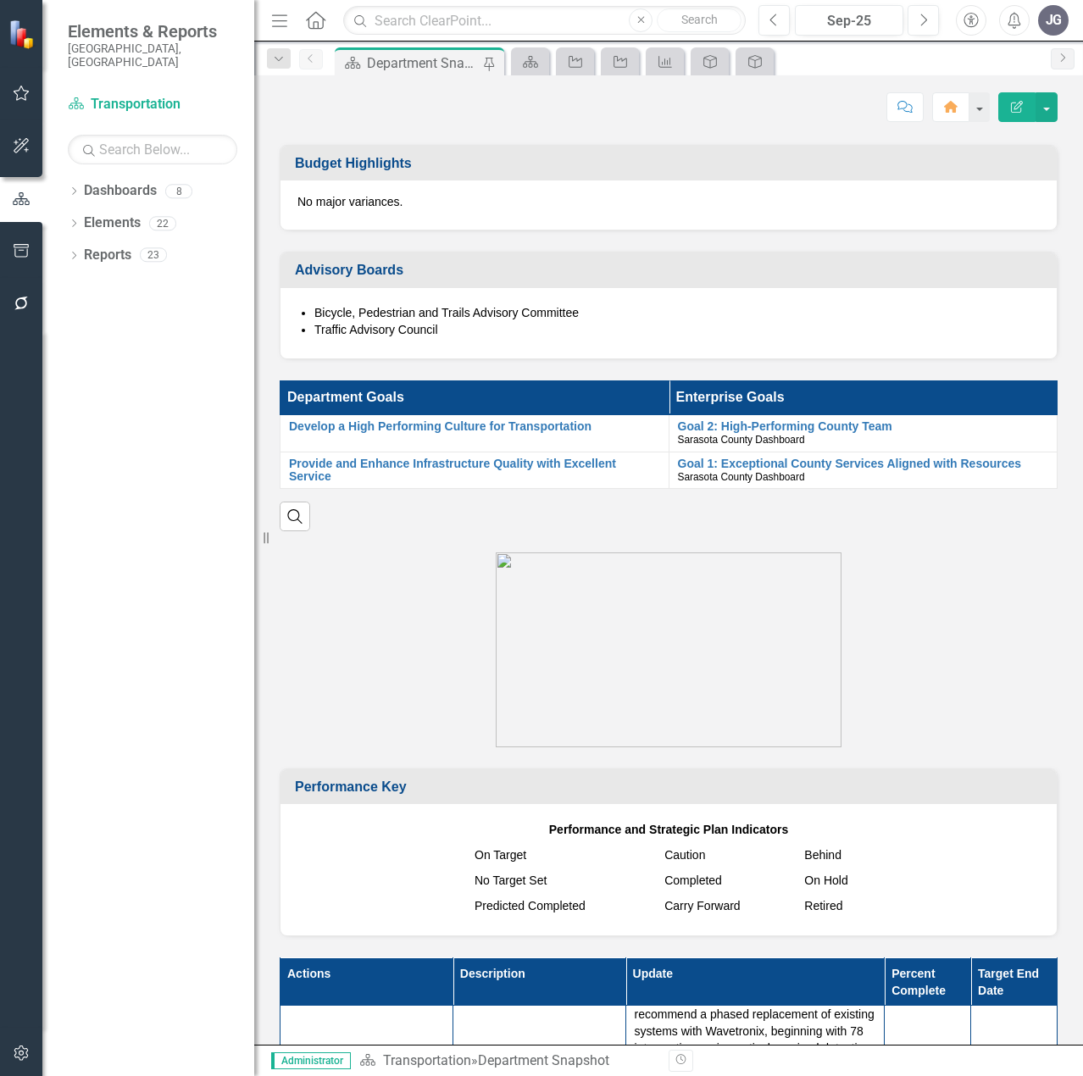
scroll to position [932, 0]
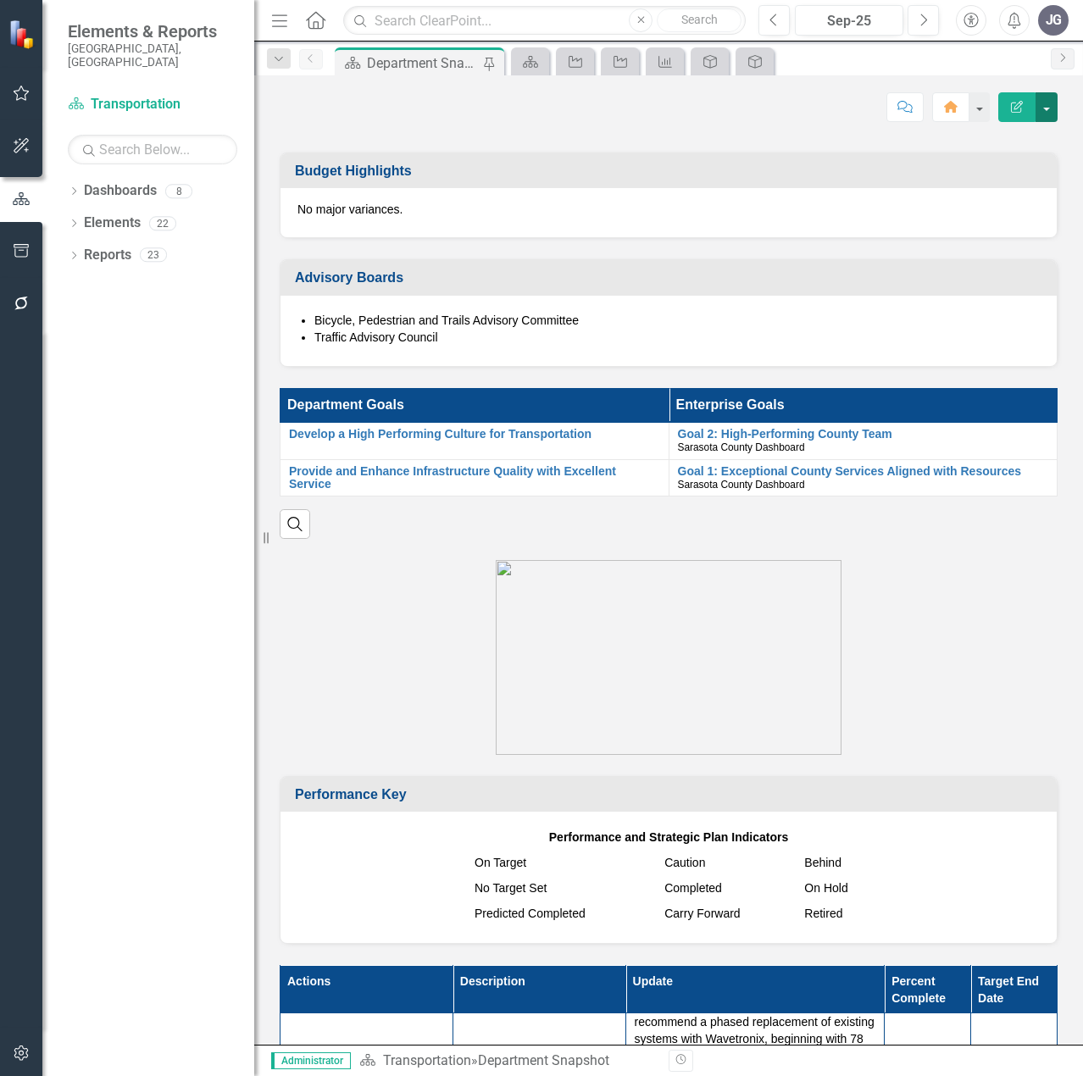
click at [1056, 111] on button "button" at bounding box center [1046, 107] width 22 height 30
click at [1023, 237] on link "PDF Export to PDF" at bounding box center [987, 237] width 137 height 31
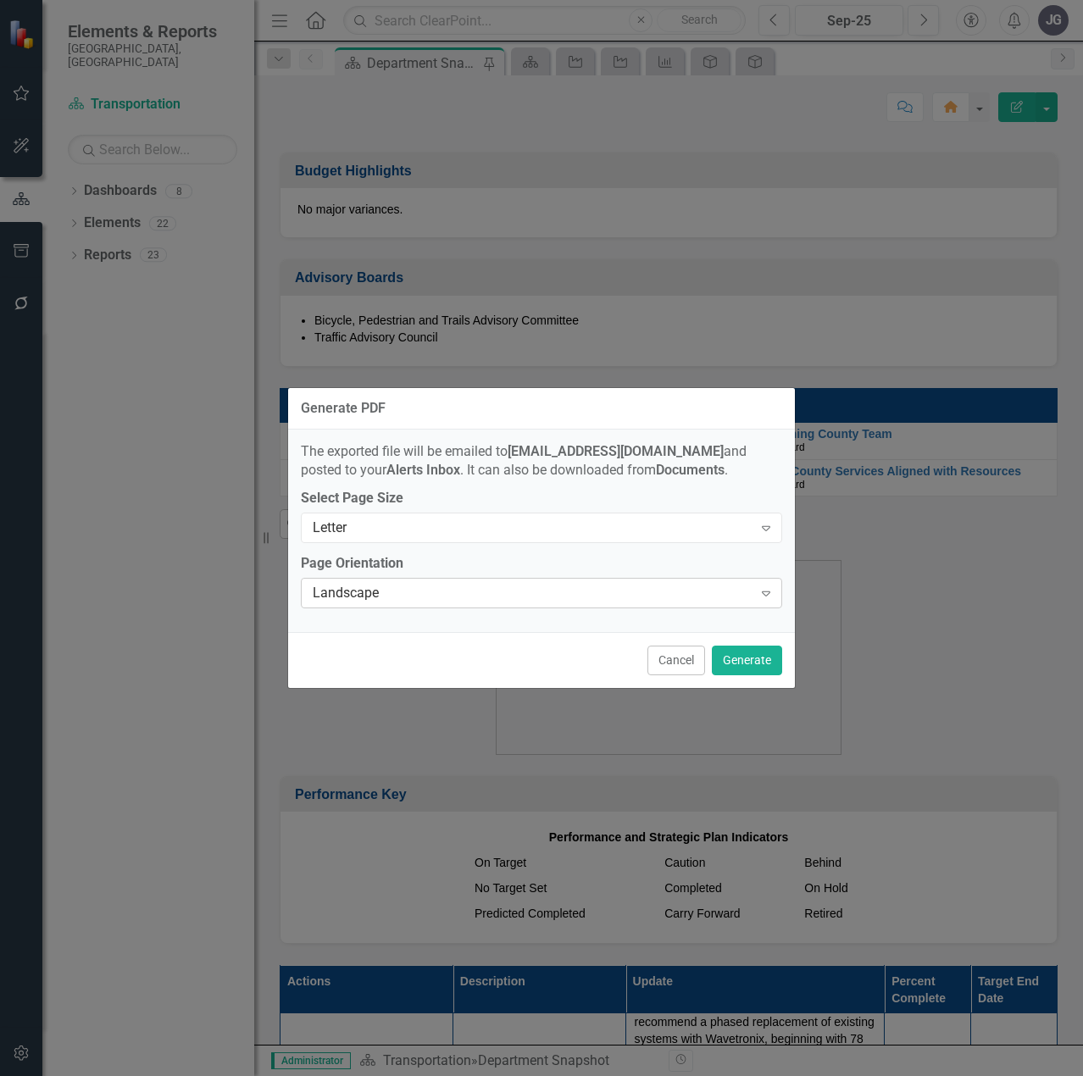
click at [710, 596] on div "Landscape" at bounding box center [533, 593] width 440 height 19
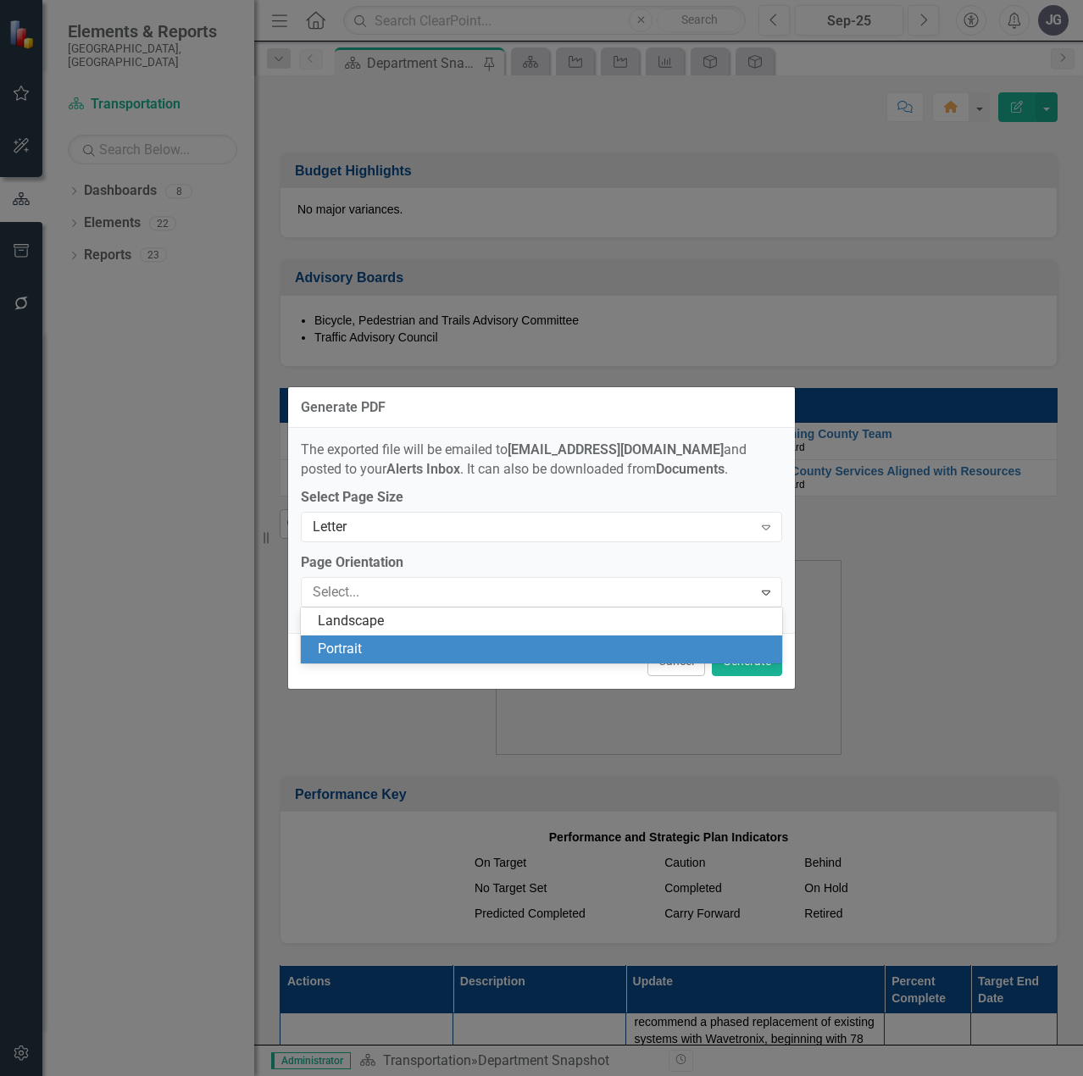
click at [665, 652] on div "Portrait" at bounding box center [545, 649] width 454 height 19
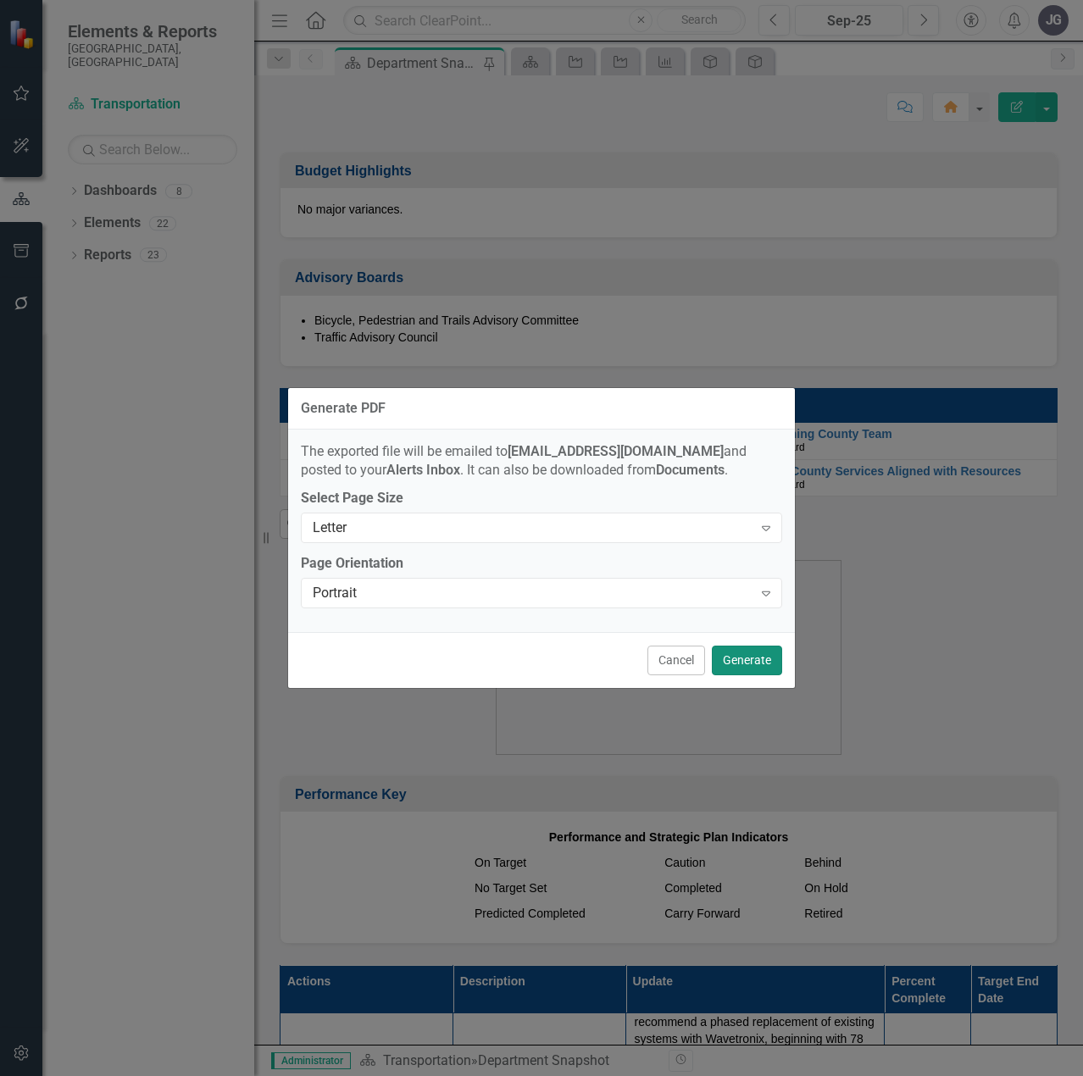
click at [749, 662] on button "Generate" at bounding box center [747, 661] width 70 height 30
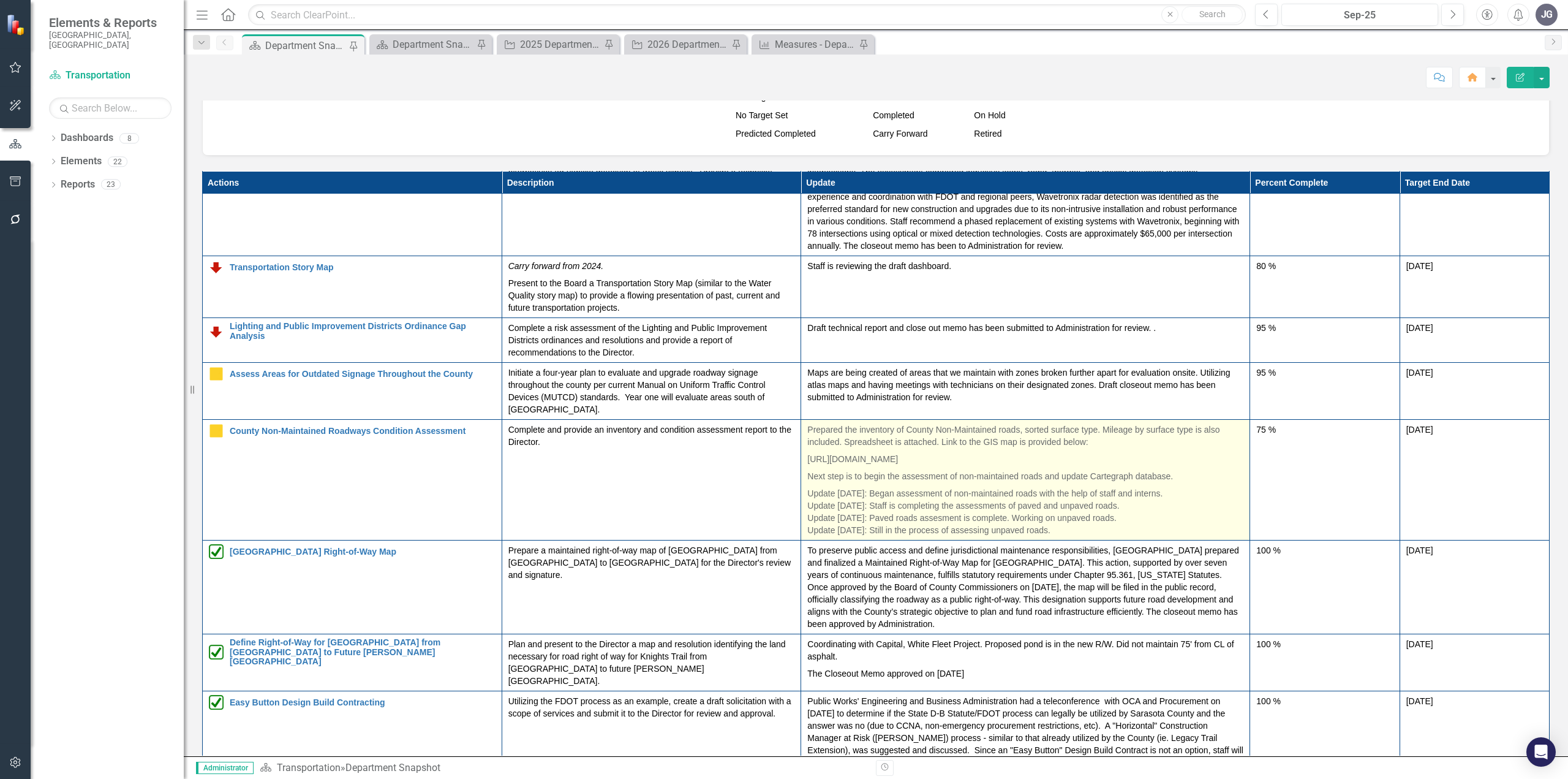
scroll to position [429, 0]
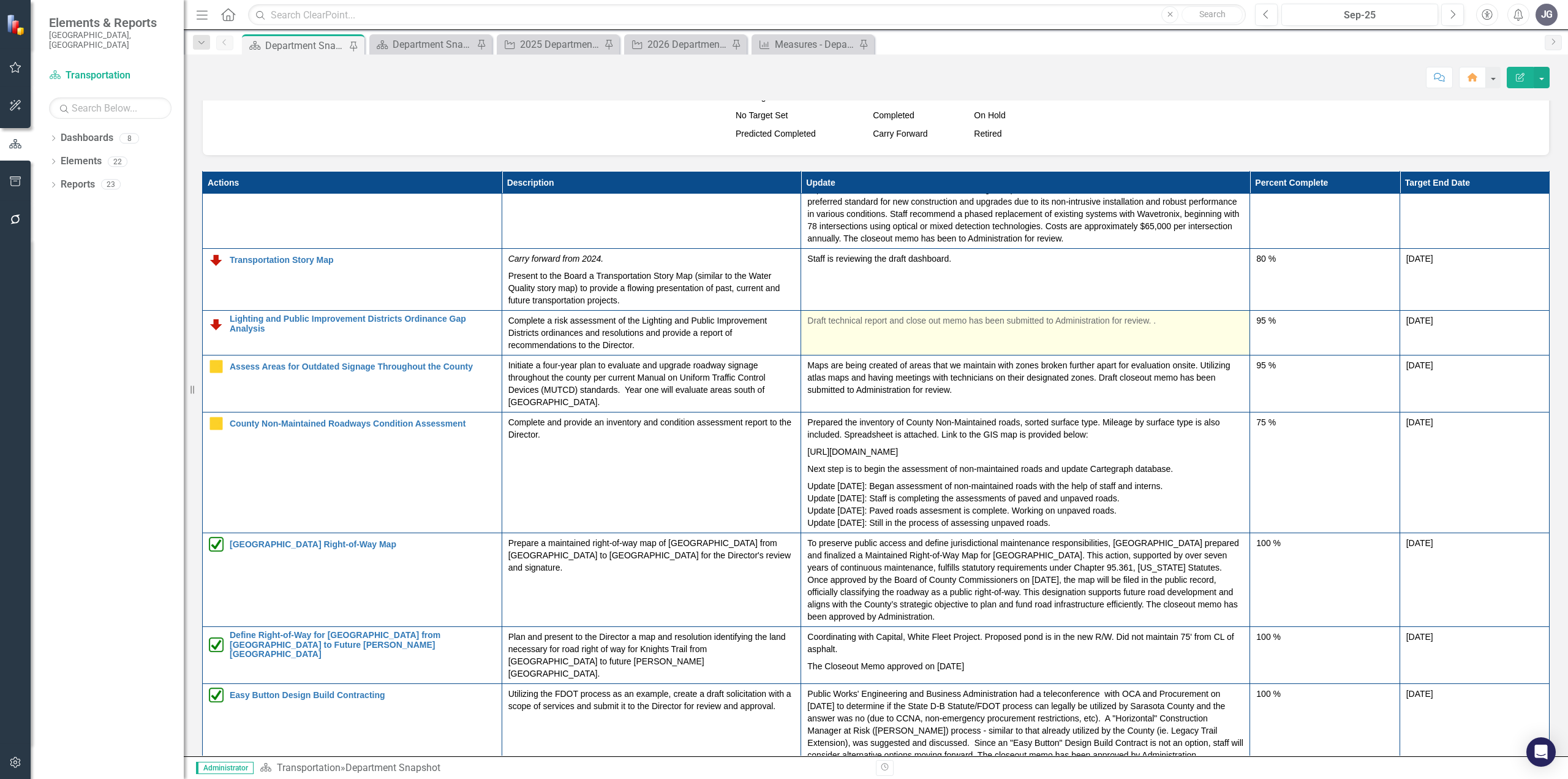
click at [1149, 332] on td "Draft technical report and close out memo has been submitted to Administration …" at bounding box center [1025, 333] width 449 height 45
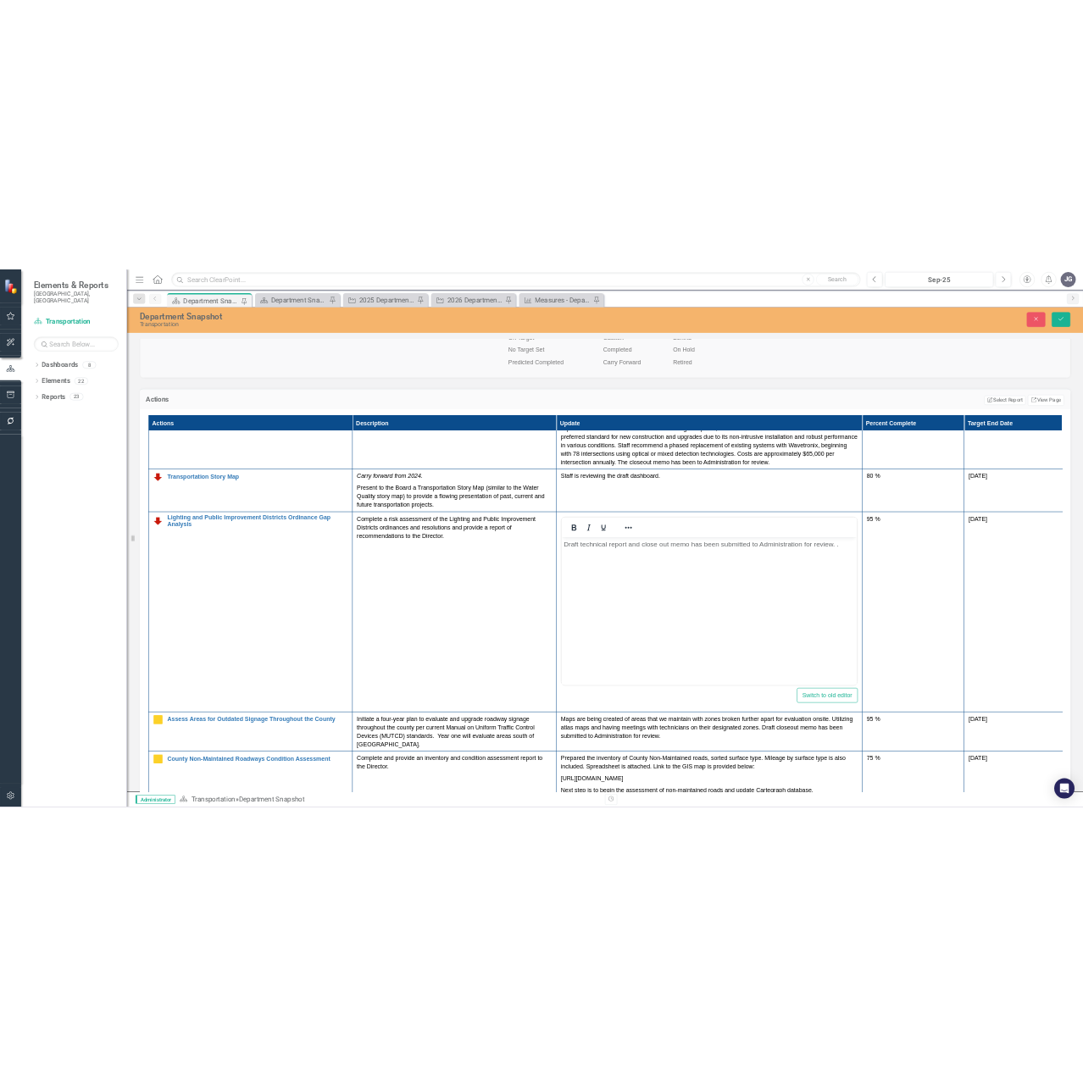
scroll to position [0, 0]
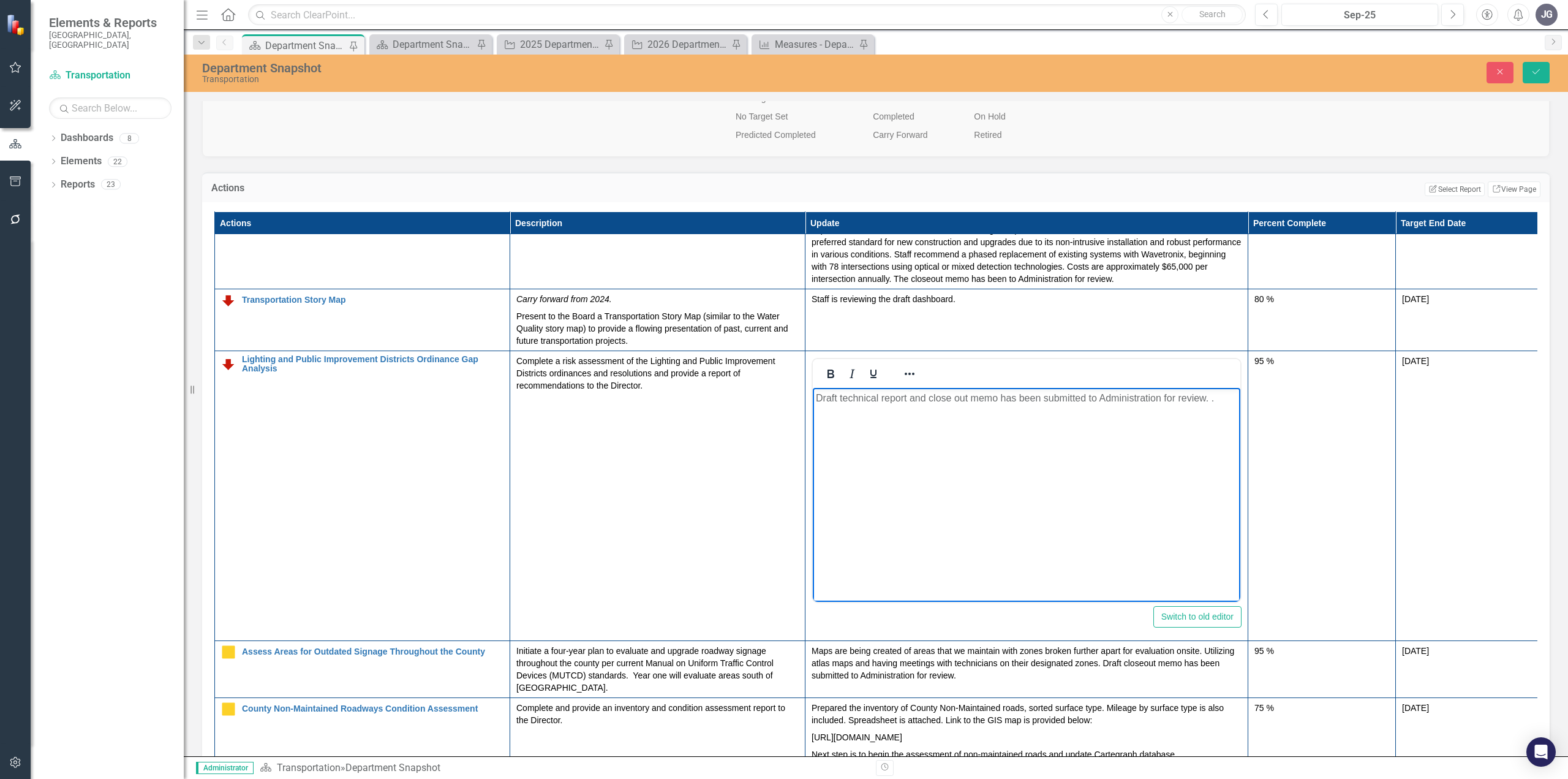
click at [1220, 403] on p "Draft technical report and close out memo has been submitted to Administration …" at bounding box center [1026, 398] width 421 height 14
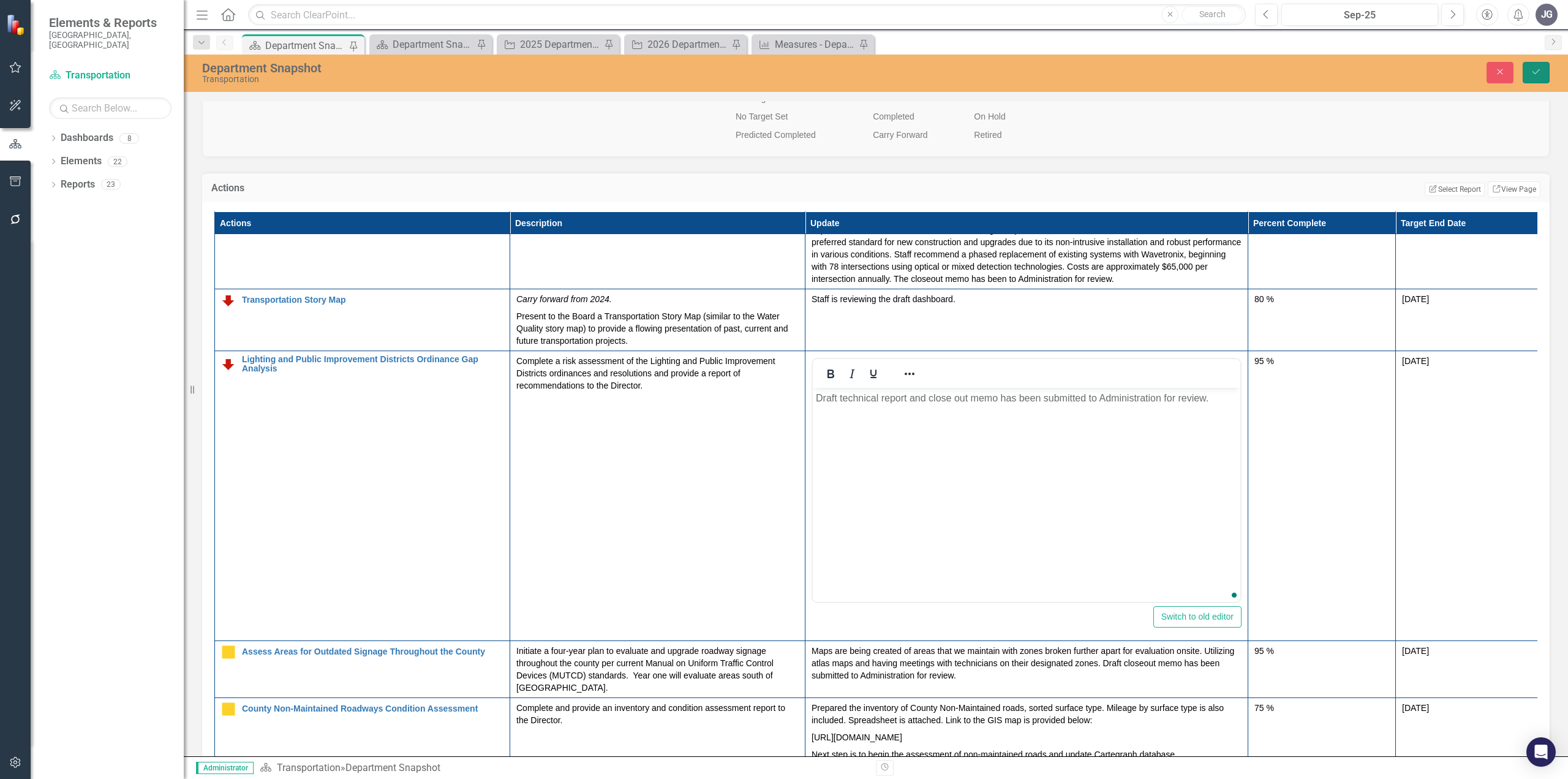
click at [1537, 78] on button "Save" at bounding box center [1535, 73] width 27 height 22
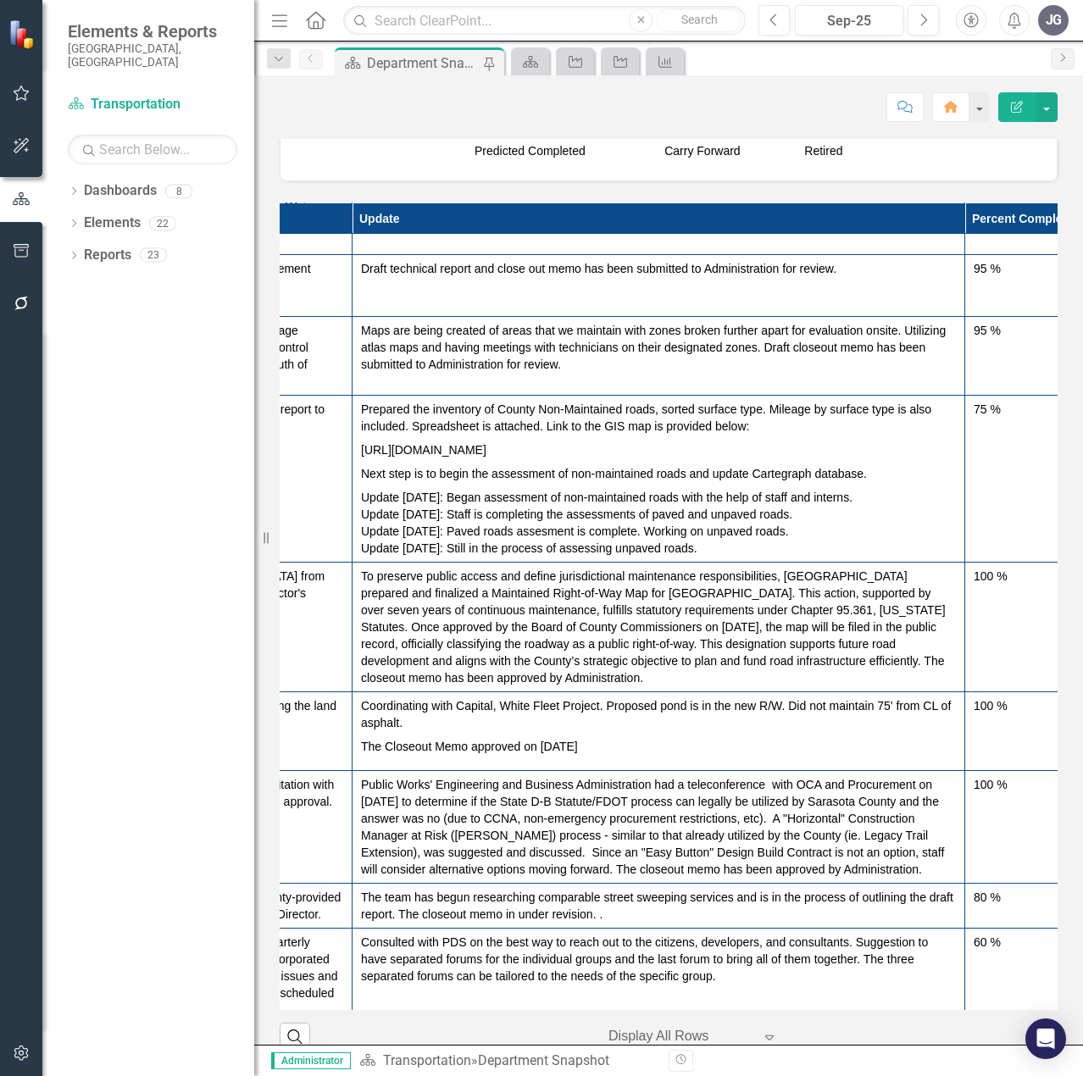
scroll to position [734, 746]
click at [1048, 106] on button "button" at bounding box center [1046, 107] width 22 height 30
click at [1010, 236] on link "PDF Export to PDF" at bounding box center [987, 237] width 137 height 31
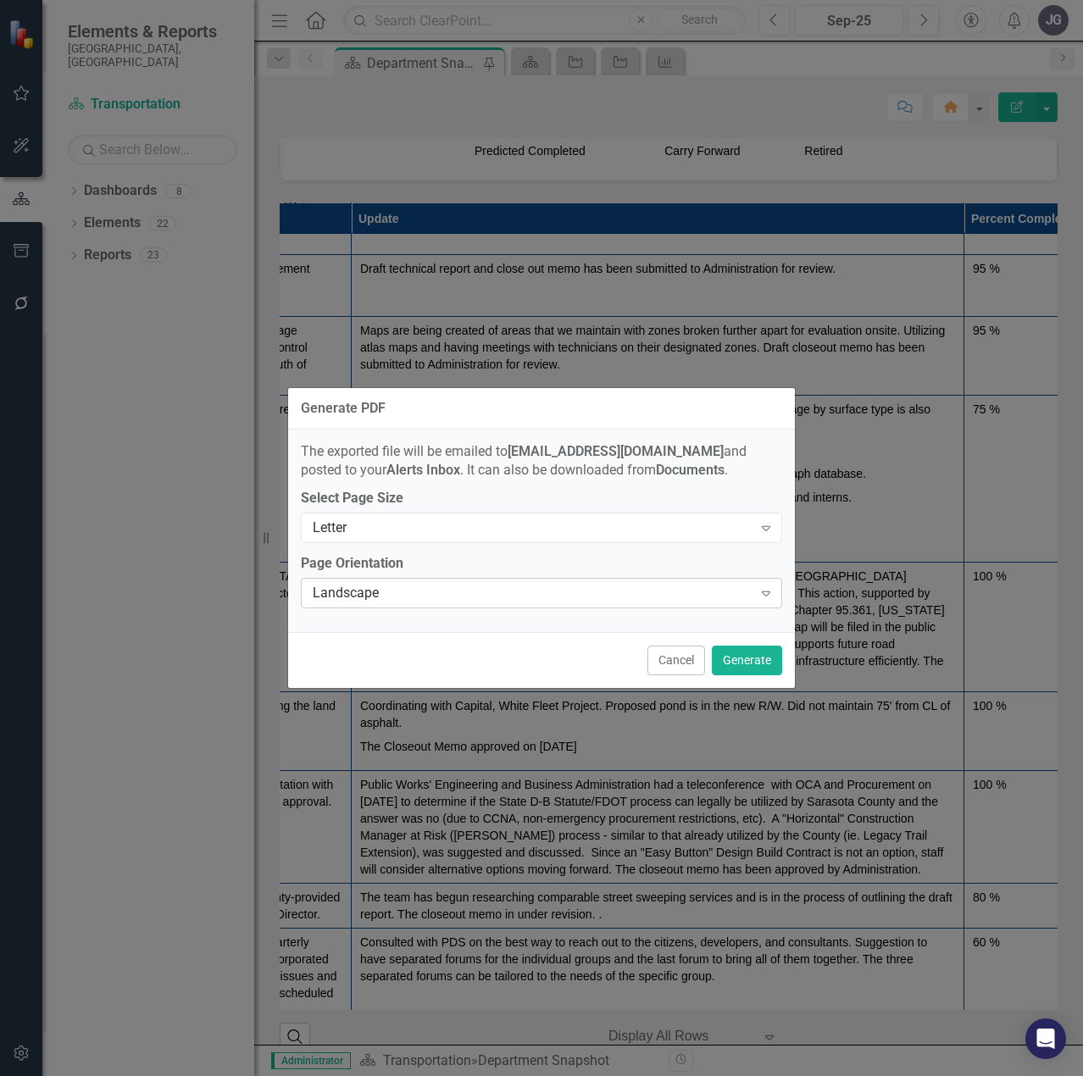
click at [712, 590] on div "Landscape" at bounding box center [533, 593] width 440 height 19
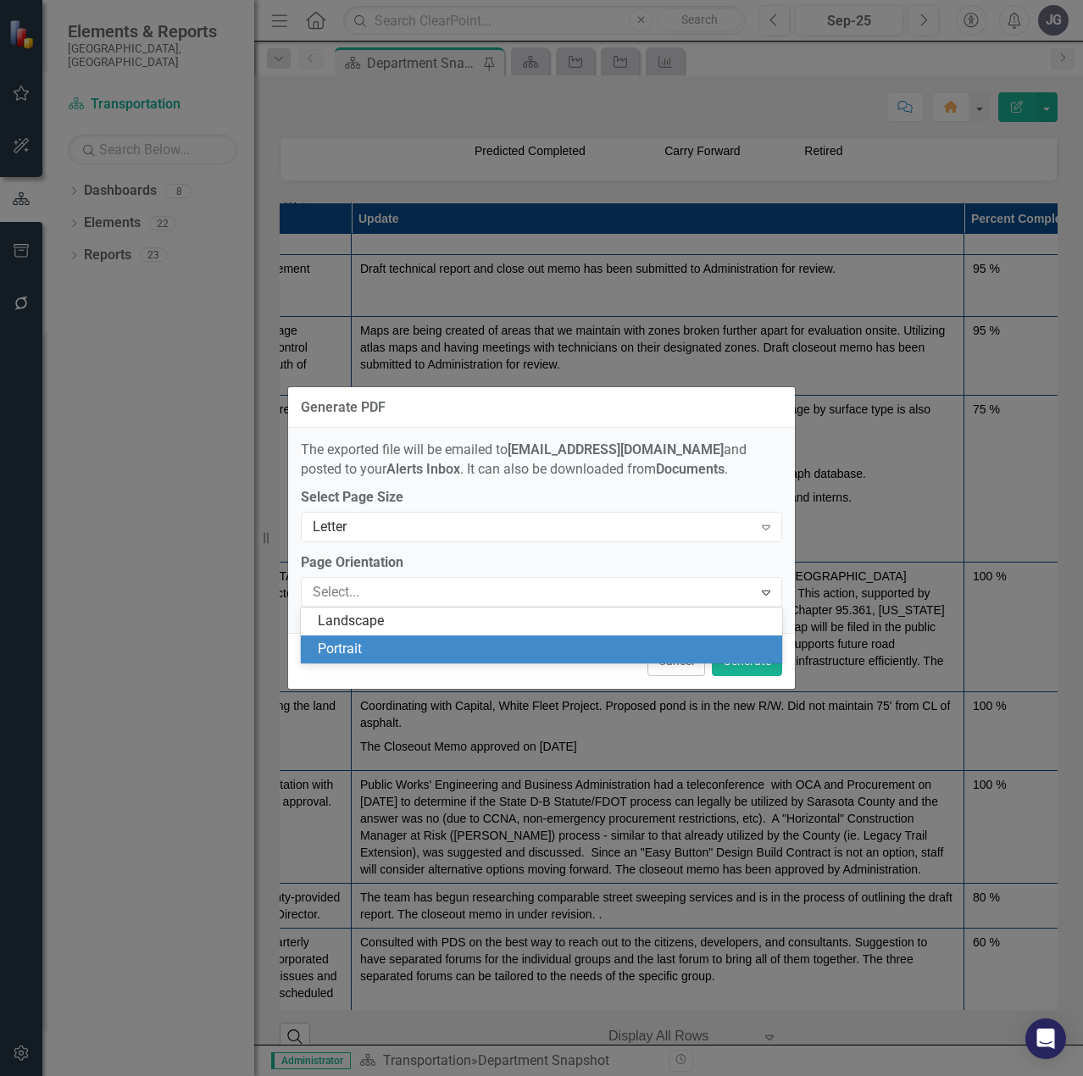
click at [617, 649] on div "Portrait" at bounding box center [545, 649] width 454 height 19
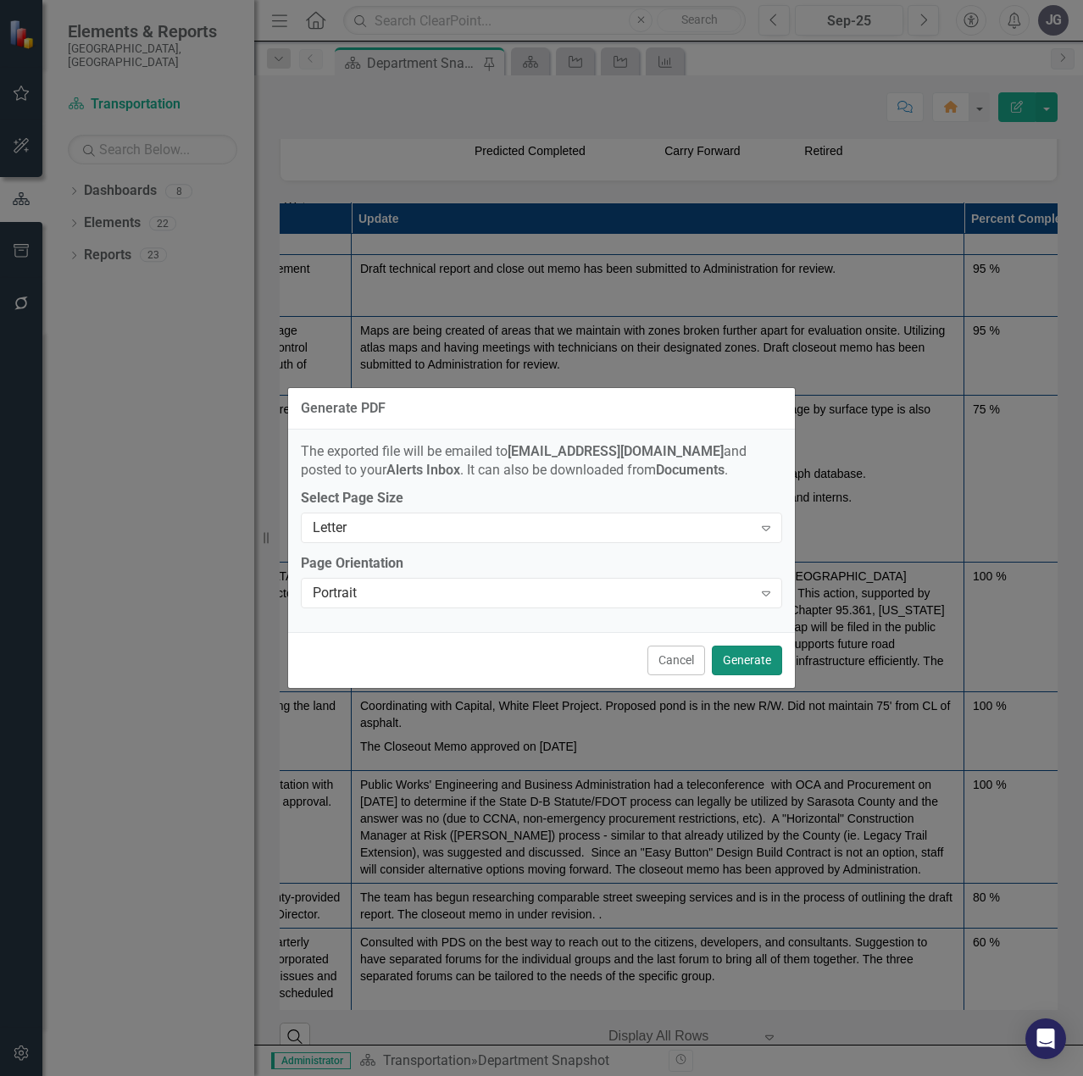
click at [745, 656] on button "Generate" at bounding box center [747, 661] width 70 height 30
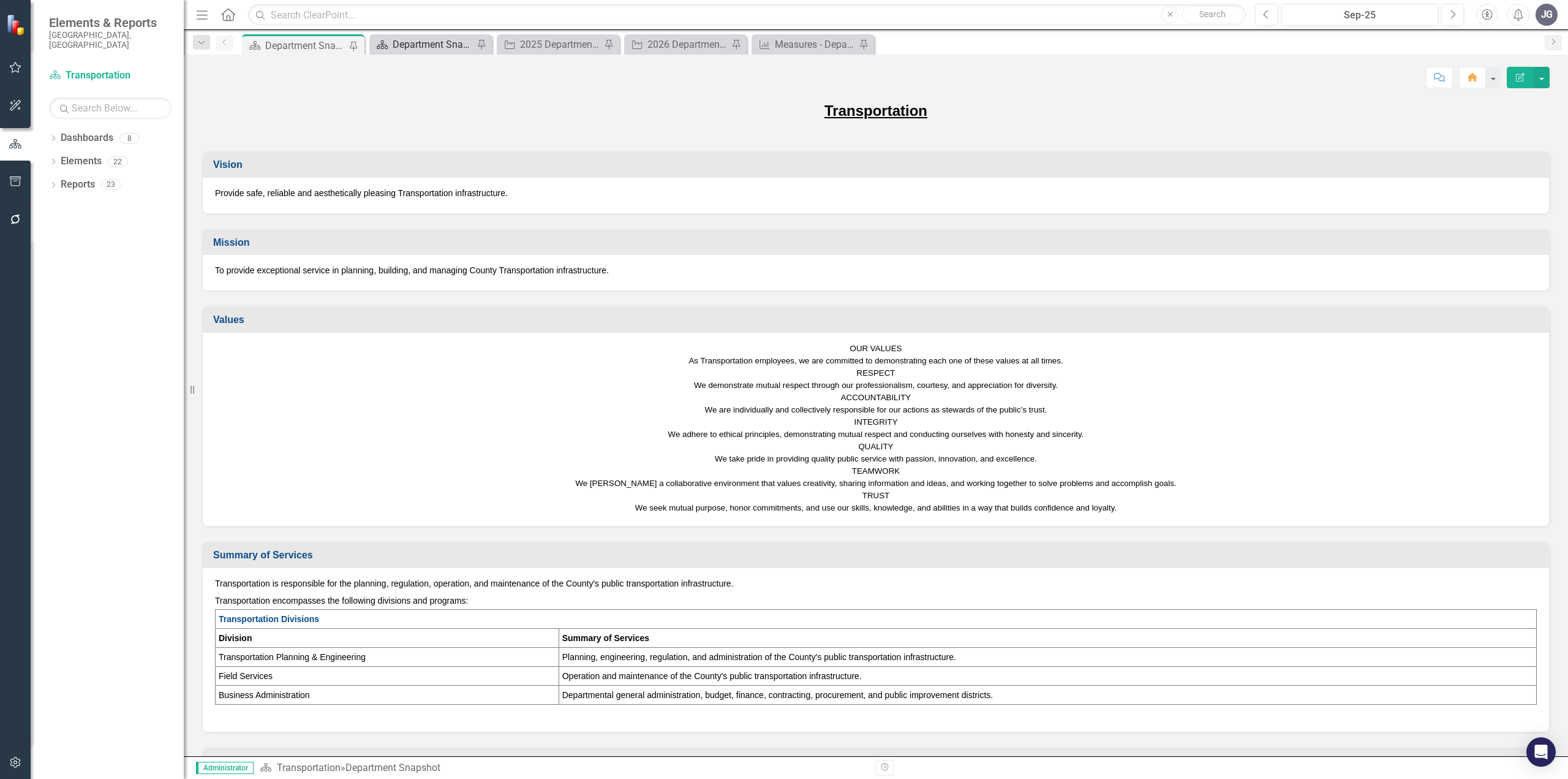
click at [453, 45] on div "Department Snapshot" at bounding box center [433, 44] width 81 height 15
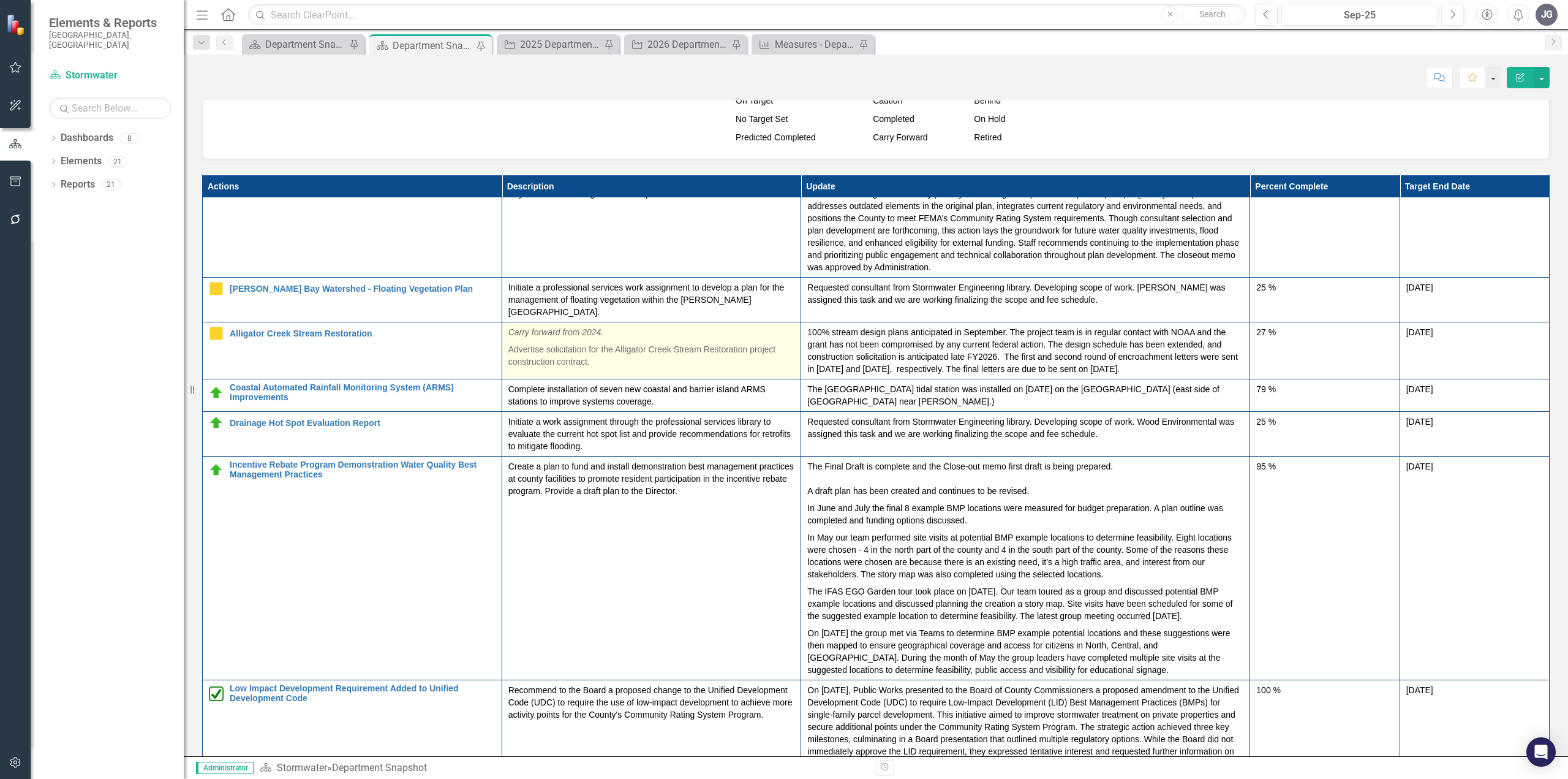
scroll to position [542, 0]
